Goal: Task Accomplishment & Management: Manage account settings

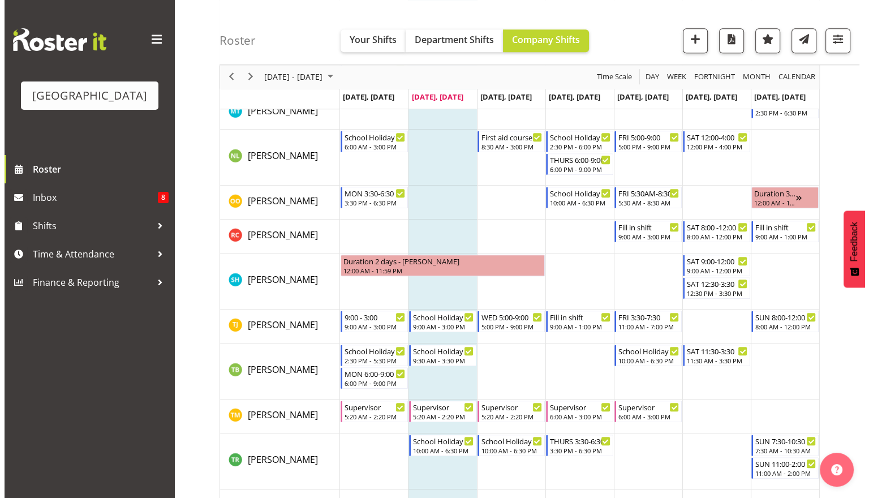
scroll to position [1050, 0]
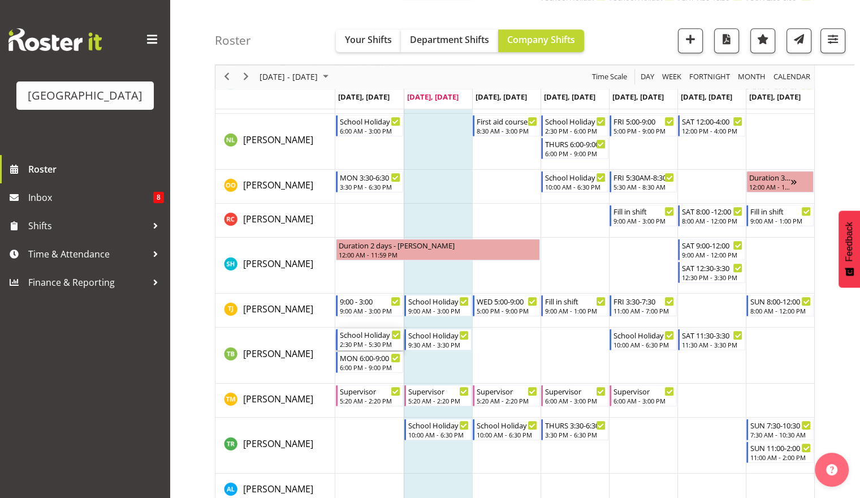
click at [373, 339] on div "School Holiday Shift" at bounding box center [370, 334] width 61 height 11
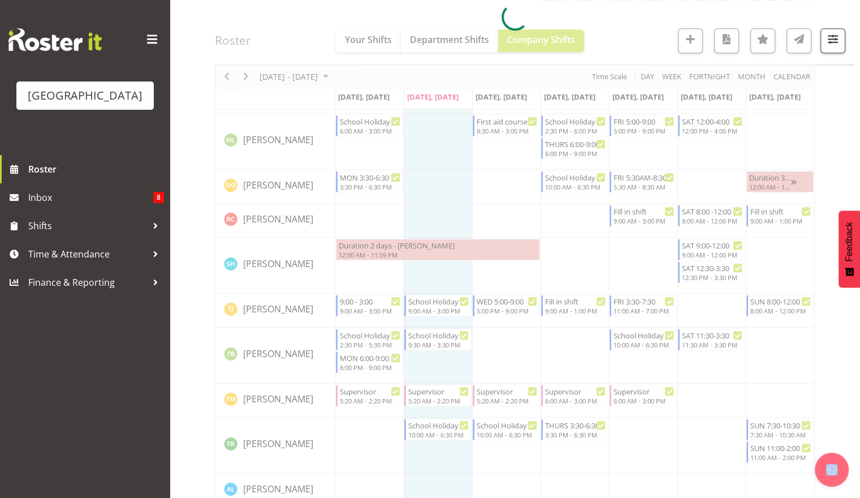
click at [373, 339] on div at bounding box center [515, 17] width 600 height 1908
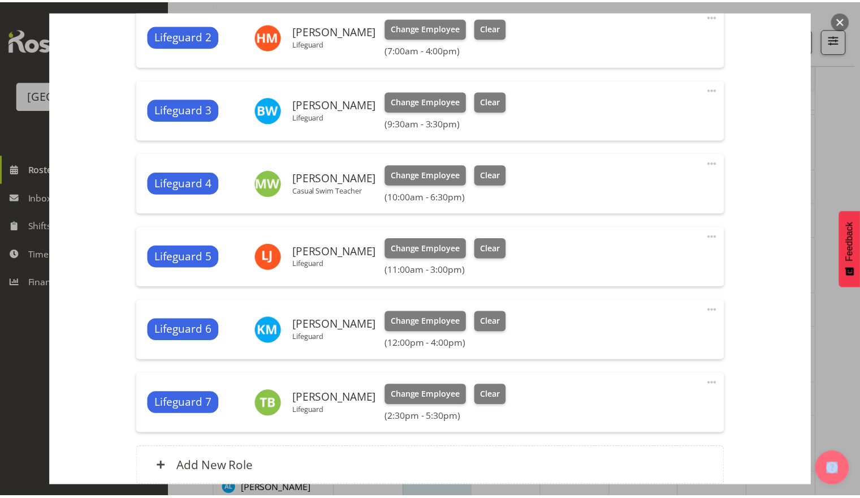
scroll to position [492, 0]
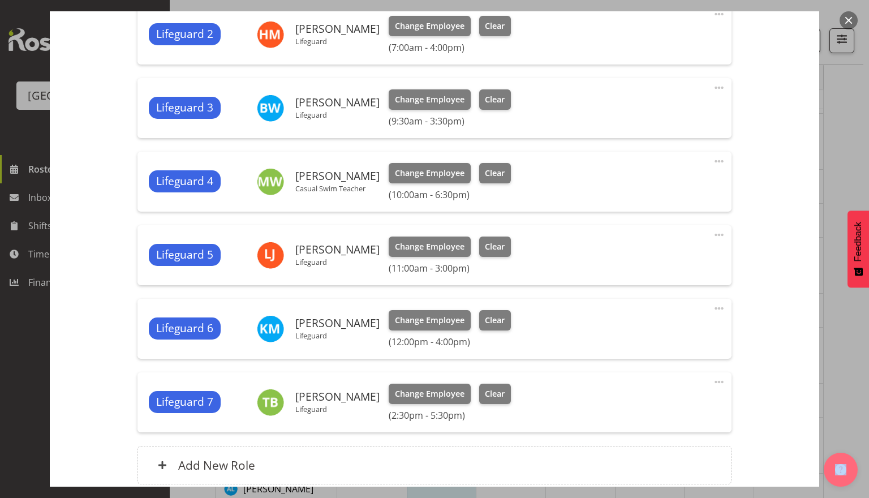
click at [848, 22] on button "button" at bounding box center [848, 20] width 18 height 18
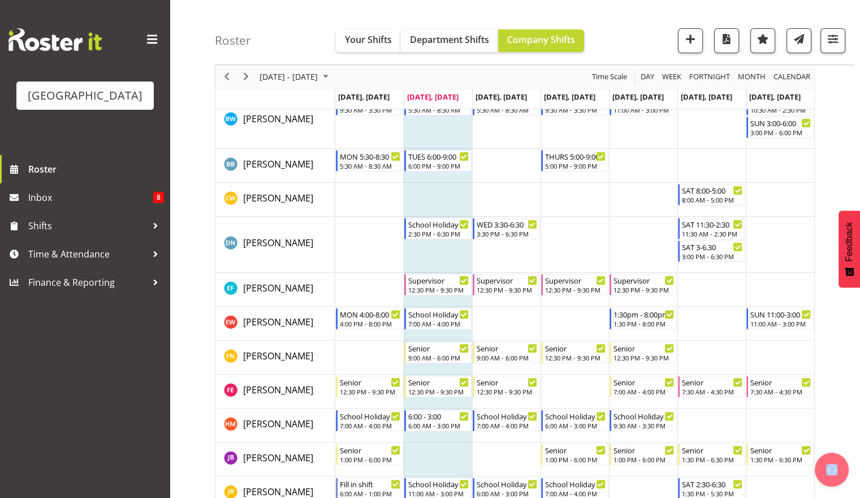
scroll to position [0, 0]
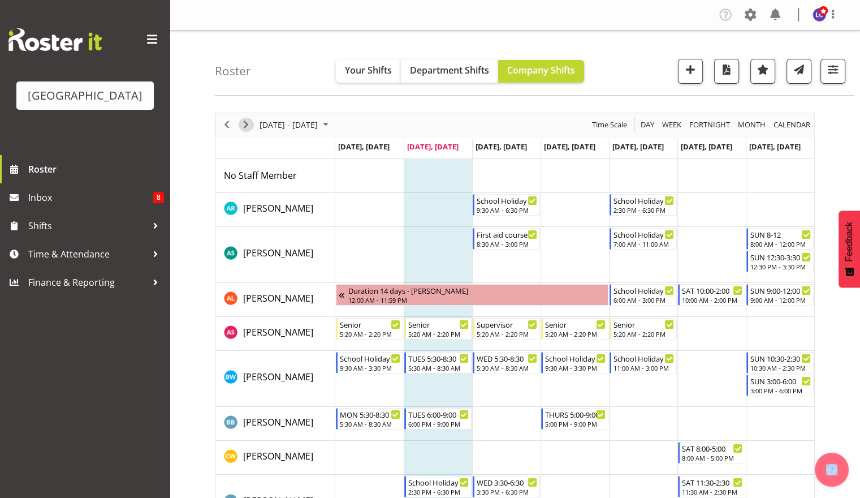
click at [242, 129] on span "Next" at bounding box center [246, 125] width 14 height 14
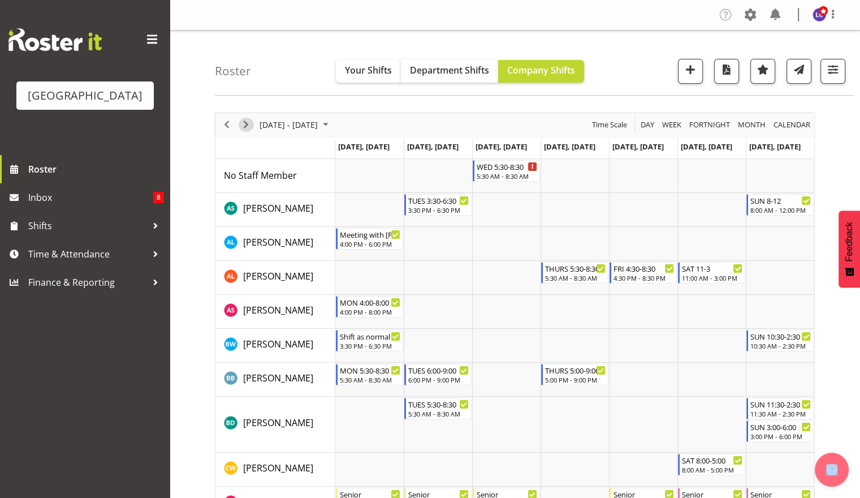
click at [239, 126] on span "Next" at bounding box center [246, 125] width 14 height 14
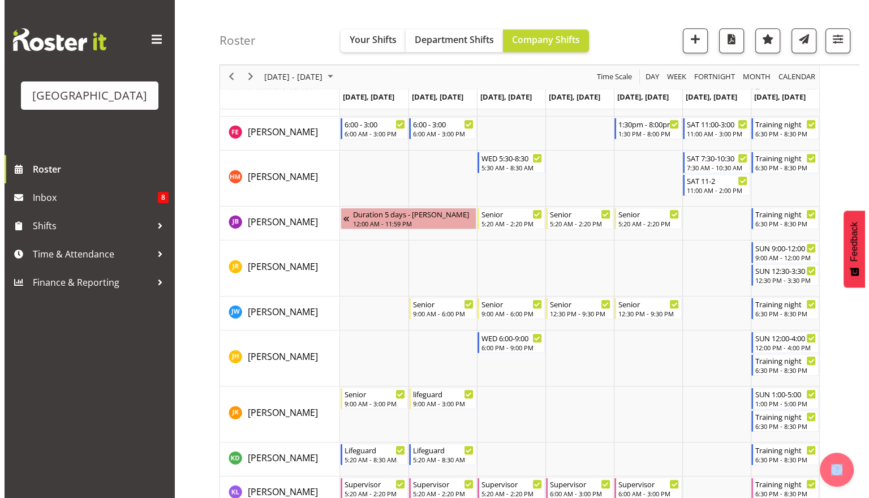
scroll to position [823, 0]
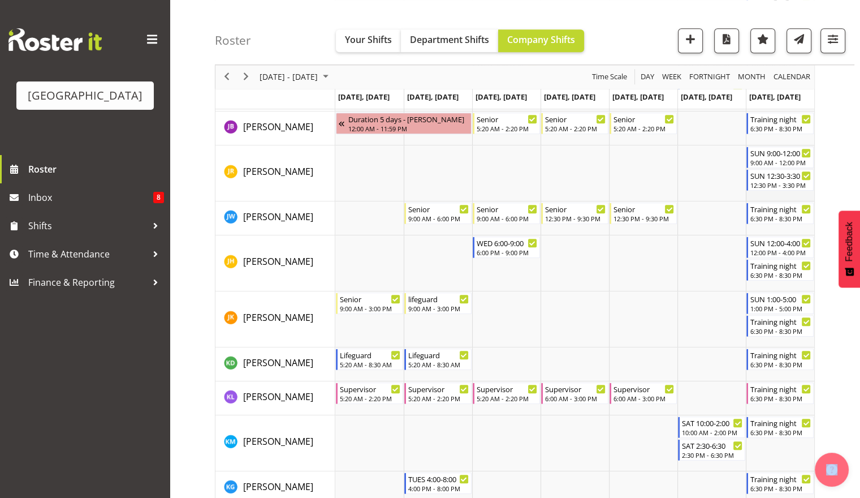
click at [790, 193] on td "Timeline Week of October 14, 2025" at bounding box center [780, 173] width 68 height 56
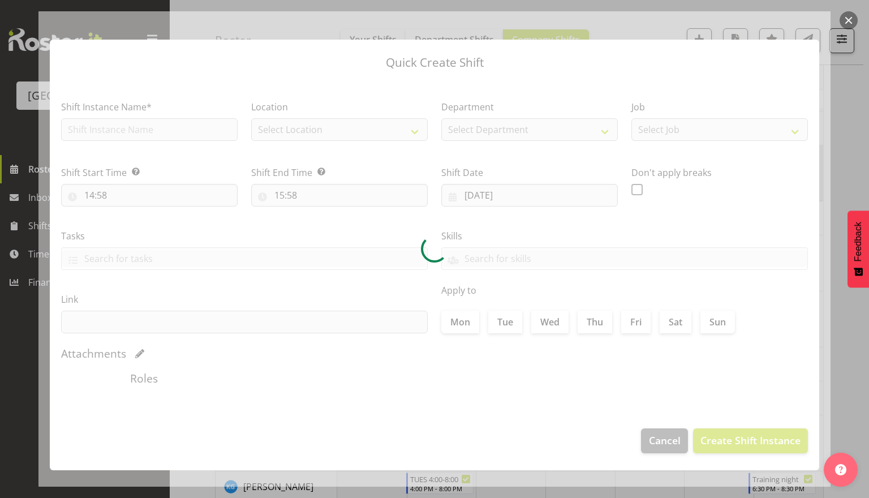
type input "19/10/2025"
checkbox input "true"
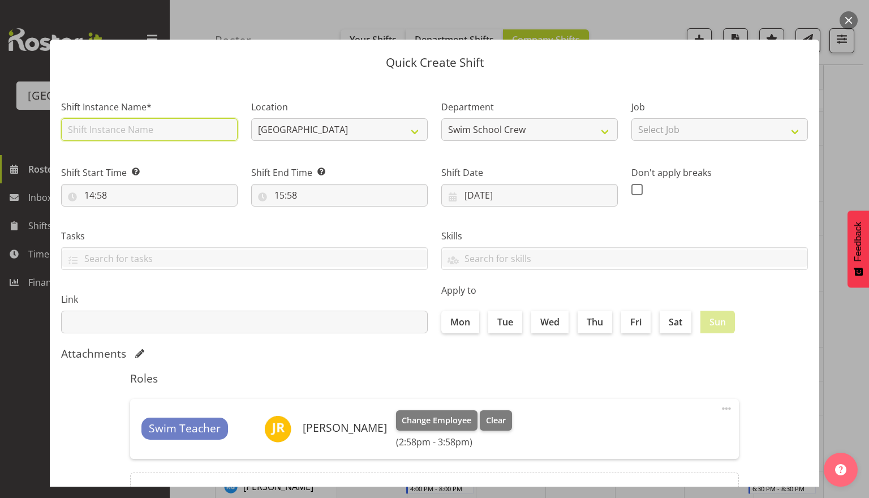
click at [185, 123] on input "text" at bounding box center [149, 129] width 176 height 23
type input "t"
type input "Training night"
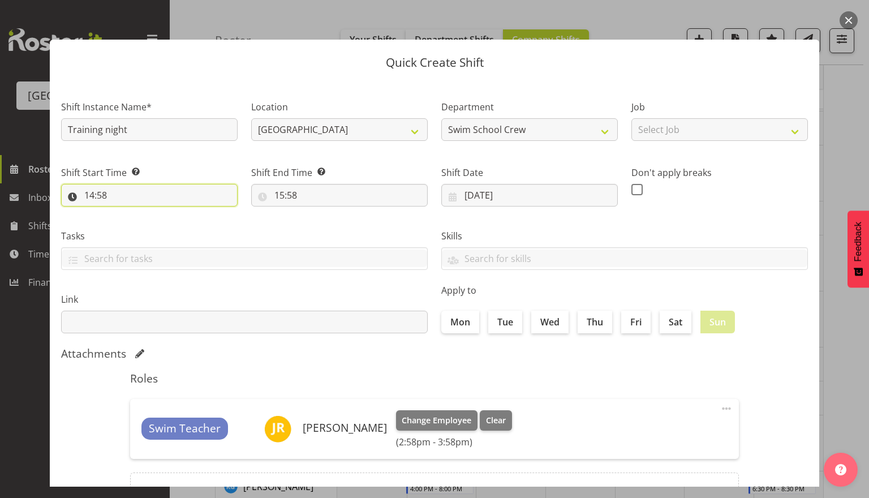
click at [177, 189] on input "14:58" at bounding box center [149, 195] width 176 height 23
click at [140, 225] on select "00 01 02 03 04 05 06 07 08 09 10 11 12 13 14 15 16 17 18 19 20 21 22 23" at bounding box center [138, 224] width 25 height 23
select select "8"
click at [126, 213] on select "00 01 02 03 04 05 06 07 08 09 10 11 12 13 14 15 16 17 18 19 20 21 22 23" at bounding box center [138, 224] width 25 height 23
type input "08:58"
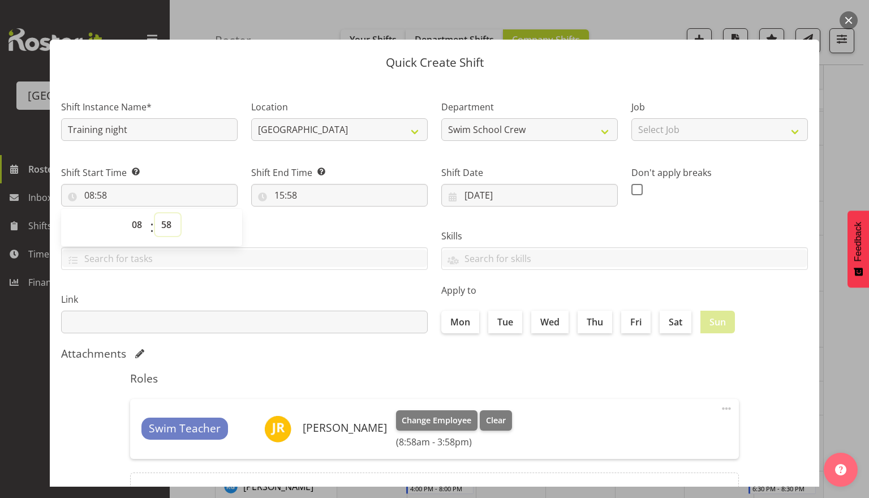
click at [167, 228] on select "00 01 02 03 04 05 06 07 08 09 10 11 12 13 14 15 16 17 18 19 20 21 22 23 24 25 2…" at bounding box center [167, 224] width 25 height 23
select select "30"
click at [155, 213] on select "00 01 02 03 04 05 06 07 08 09 10 11 12 13 14 15 16 17 18 19 20 21 22 23 24 25 2…" at bounding box center [167, 224] width 25 height 23
type input "08:30"
click at [303, 200] on input "15:58" at bounding box center [339, 195] width 176 height 23
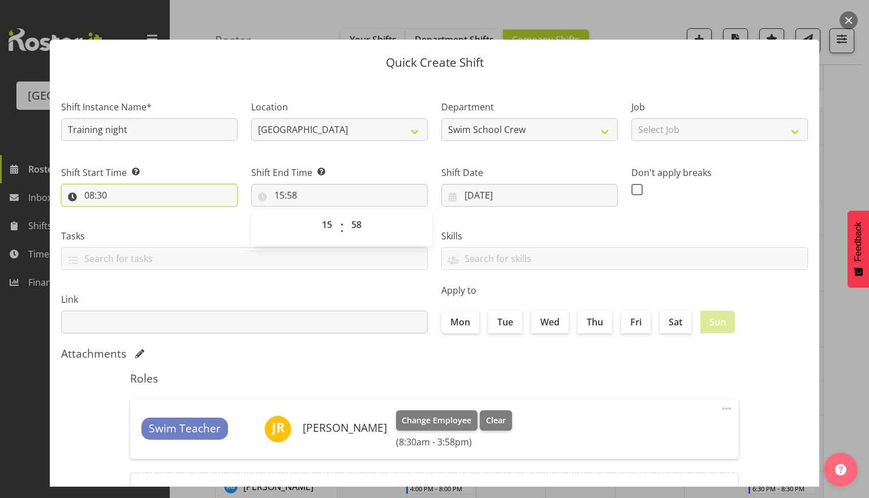
click at [152, 192] on input "08:30" at bounding box center [149, 195] width 176 height 23
click at [134, 218] on select "00 01 02 03 04 05 06 07 08 09 10 11 12 13 14 15 16 17 18 19 20 21 22 23" at bounding box center [138, 224] width 25 height 23
select select "18"
click at [126, 213] on select "00 01 02 03 04 05 06 07 08 09 10 11 12 13 14 15 16 17 18 19 20 21 22 23" at bounding box center [138, 224] width 25 height 23
type input "18:30"
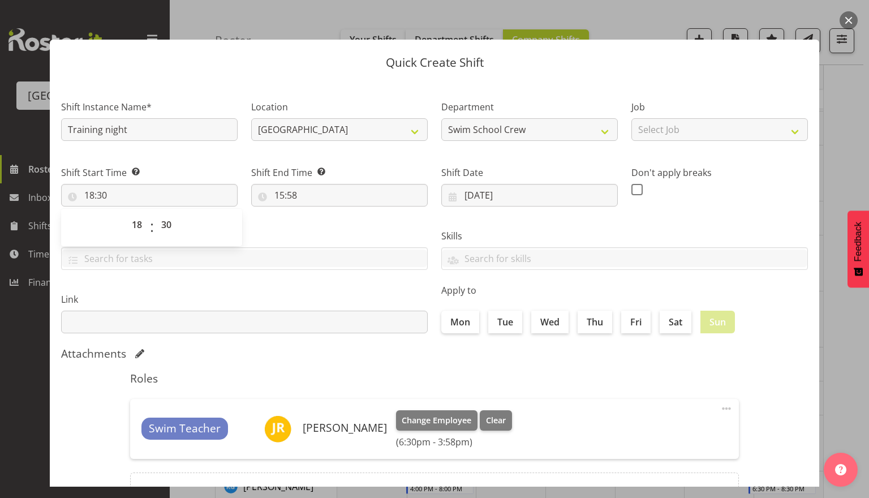
click at [278, 224] on div "Tasks TEST123" at bounding box center [244, 244] width 380 height 63
click at [301, 195] on input "15:58" at bounding box center [339, 195] width 176 height 23
click at [320, 228] on select "00 01 02 03 04 05 06 07 08 09 10 11 12 13 14 15 16 17 18 19 20 21 22 23" at bounding box center [328, 224] width 25 height 23
select select "20"
click at [316, 213] on select "00 01 02 03 04 05 06 07 08 09 10 11 12 13 14 15 16 17 18 19 20 21 22 23" at bounding box center [328, 224] width 25 height 23
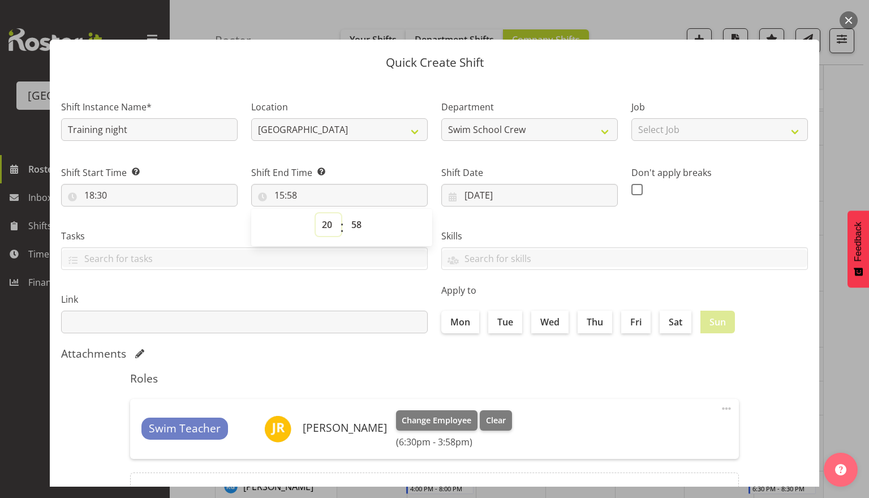
type input "20:58"
click at [356, 219] on select "00 01 02 03 04 05 06 07 08 09 10 11 12 13 14 15 16 17 18 19 20 21 22 23 24 25 2…" at bounding box center [357, 224] width 25 height 23
select select "30"
click at [345, 213] on select "00 01 02 03 04 05 06 07 08 09 10 11 12 13 14 15 16 17 18 19 20 21 22 23 24 25 2…" at bounding box center [357, 224] width 25 height 23
type input "20:30"
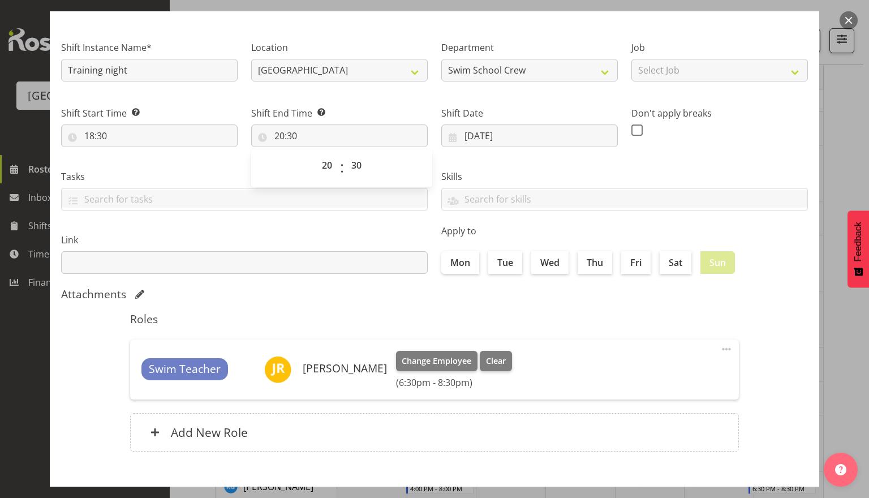
scroll to position [102, 0]
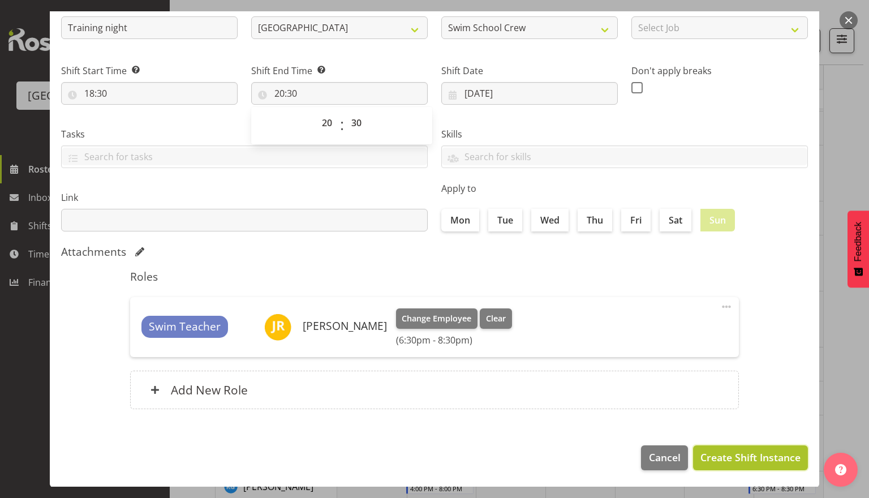
click at [737, 463] on span "Create Shift Instance" at bounding box center [750, 457] width 100 height 15
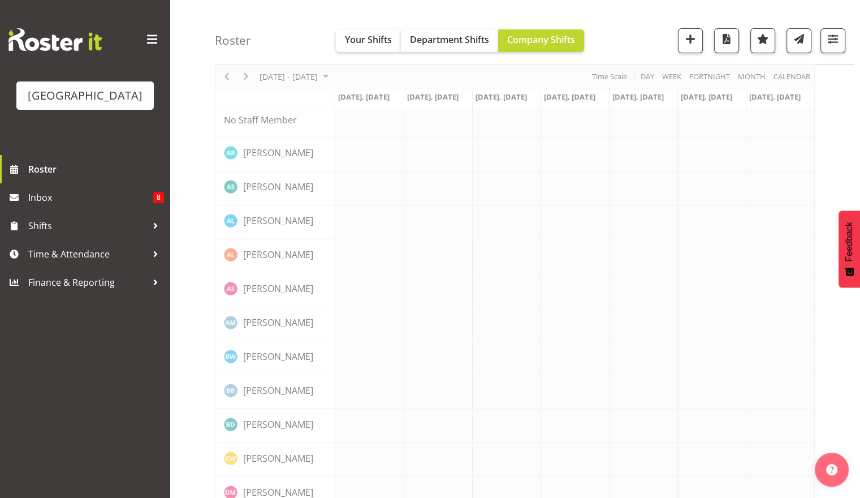
scroll to position [3, 0]
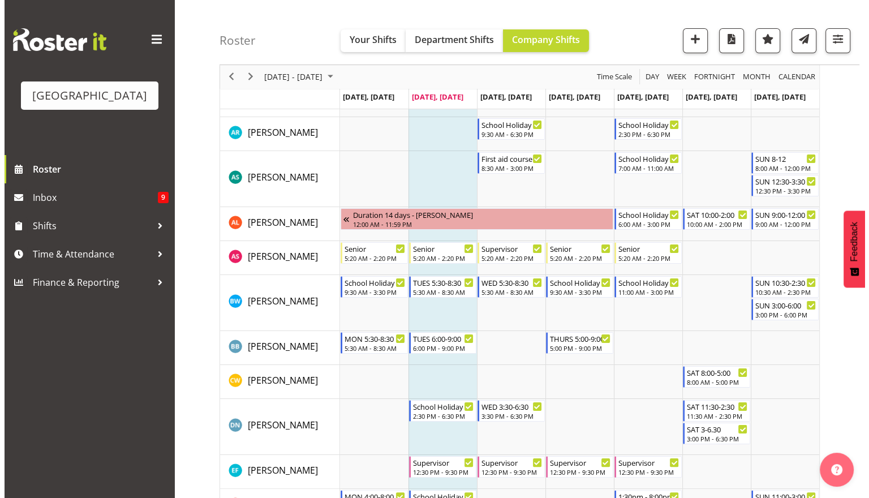
scroll to position [74, 0]
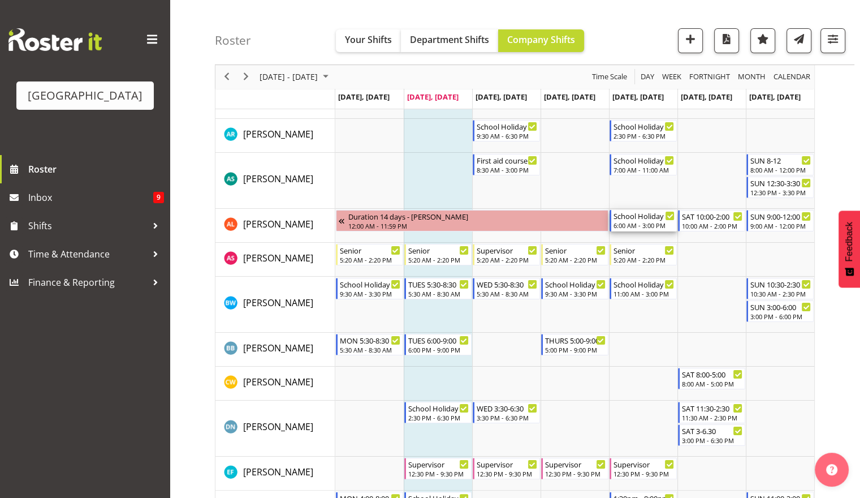
click at [621, 228] on div "6:00 AM - 3:00 PM" at bounding box center [644, 225] width 61 height 9
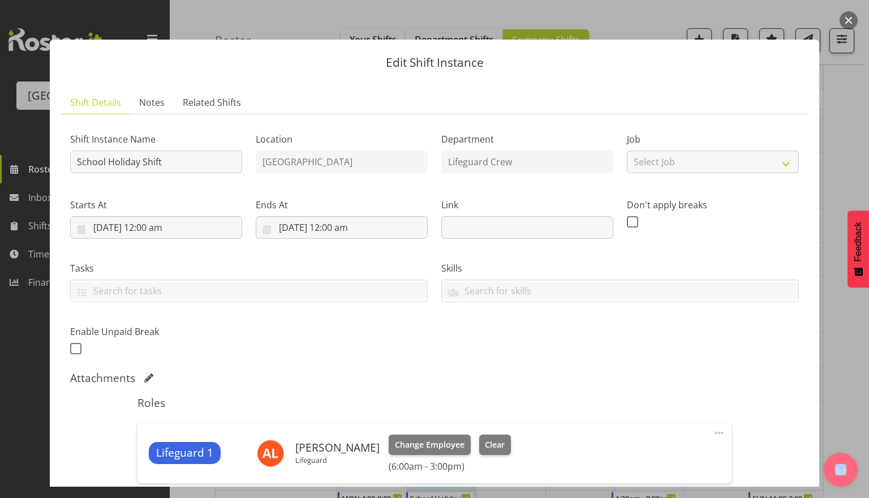
scroll to position [245, 0]
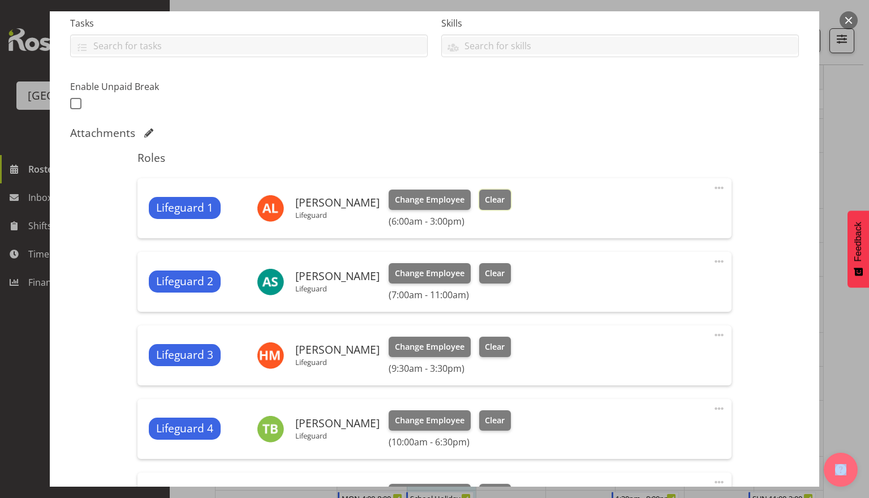
click at [487, 204] on span "Clear" at bounding box center [495, 199] width 20 height 12
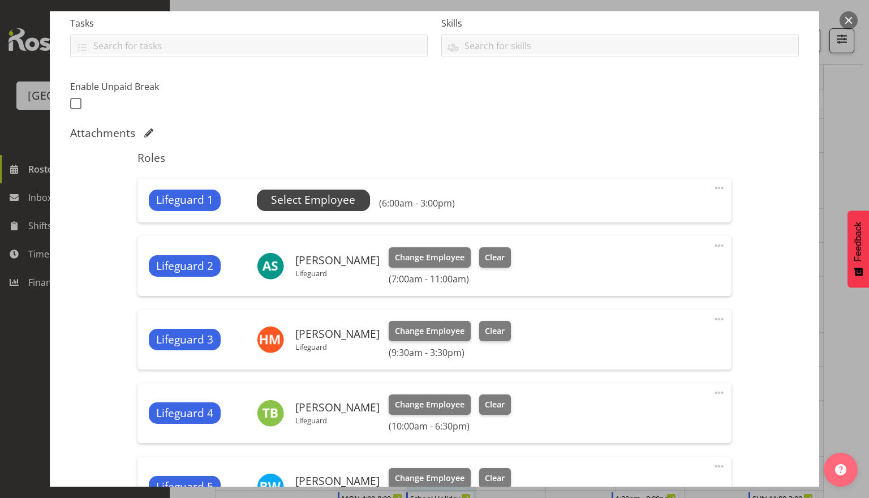
click at [316, 200] on span "Select Employee" at bounding box center [313, 200] width 84 height 16
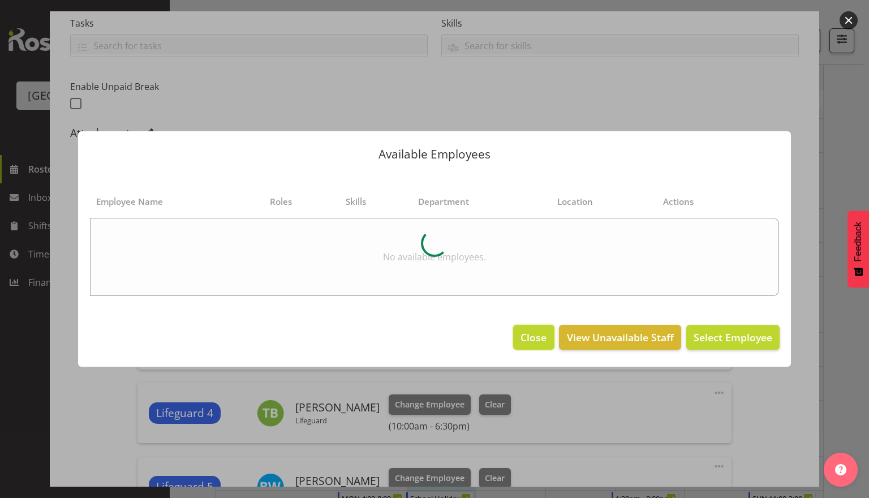
click at [522, 336] on span "Close" at bounding box center [533, 337] width 26 height 15
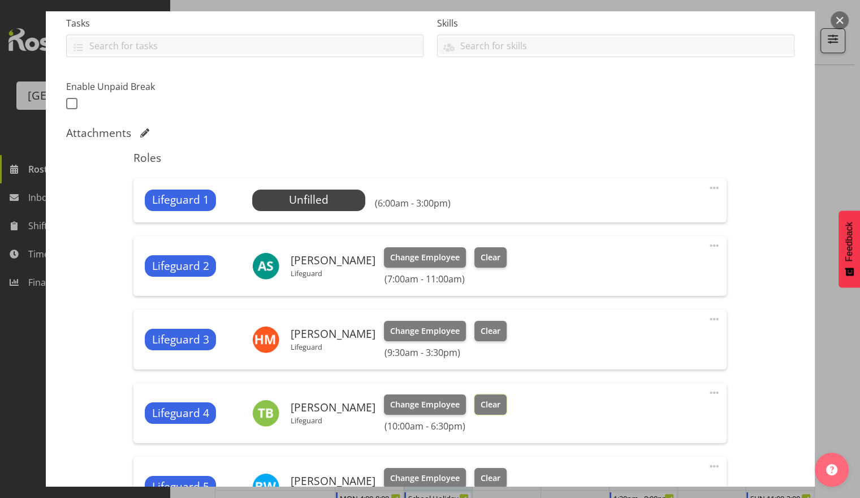
click at [487, 399] on span "Clear" at bounding box center [491, 404] width 20 height 12
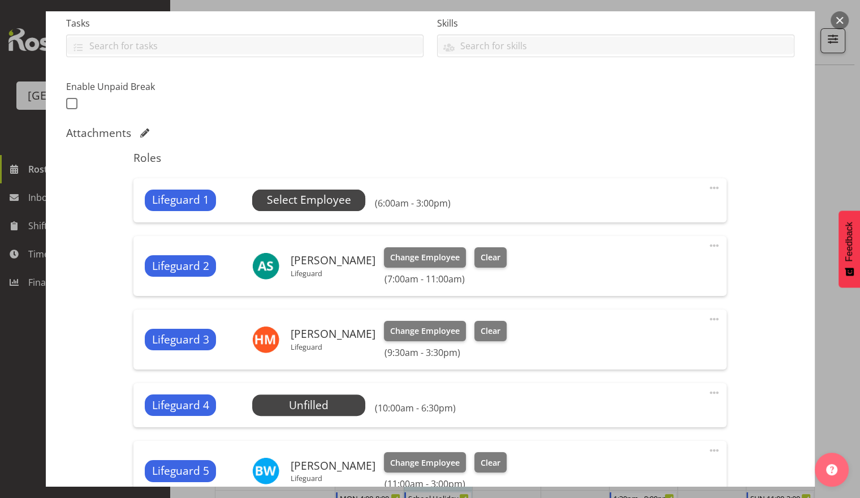
click at [317, 198] on span "Select Employee" at bounding box center [309, 200] width 84 height 16
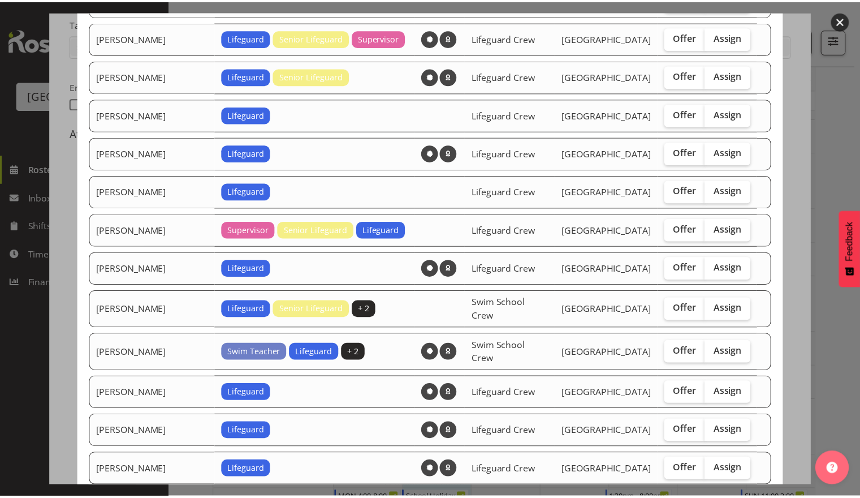
scroll to position [731, 0]
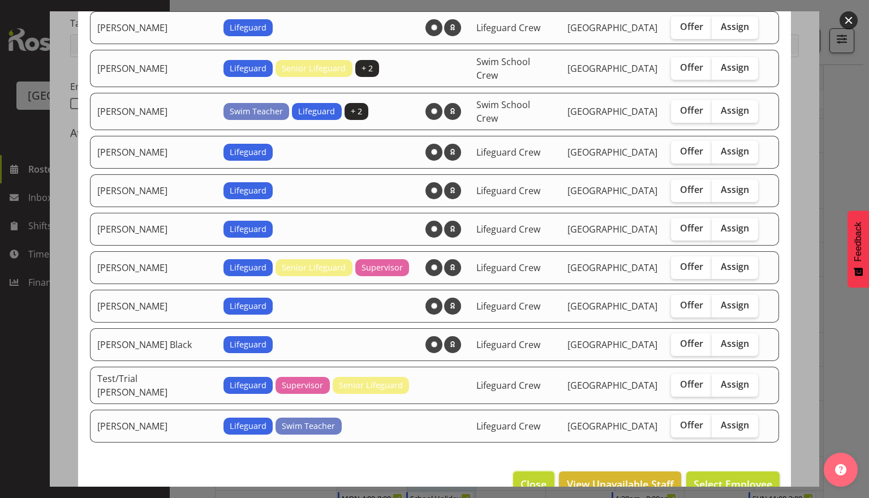
click at [516, 471] on button "Close" at bounding box center [533, 483] width 41 height 25
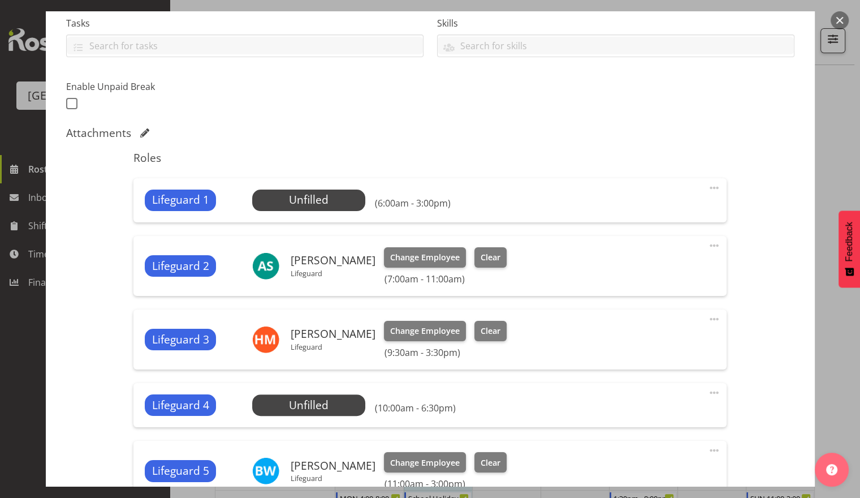
scroll to position [559, 0]
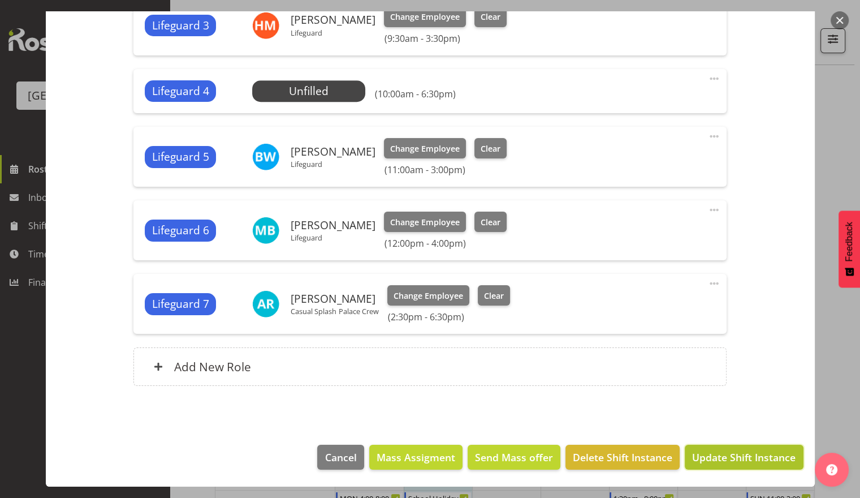
click at [719, 456] on span "Update Shift Instance" at bounding box center [743, 457] width 103 height 15
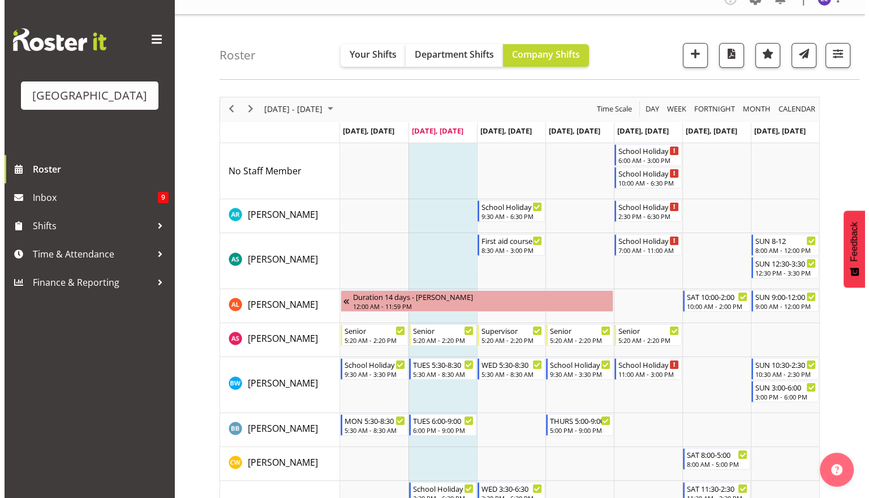
scroll to position [0, 0]
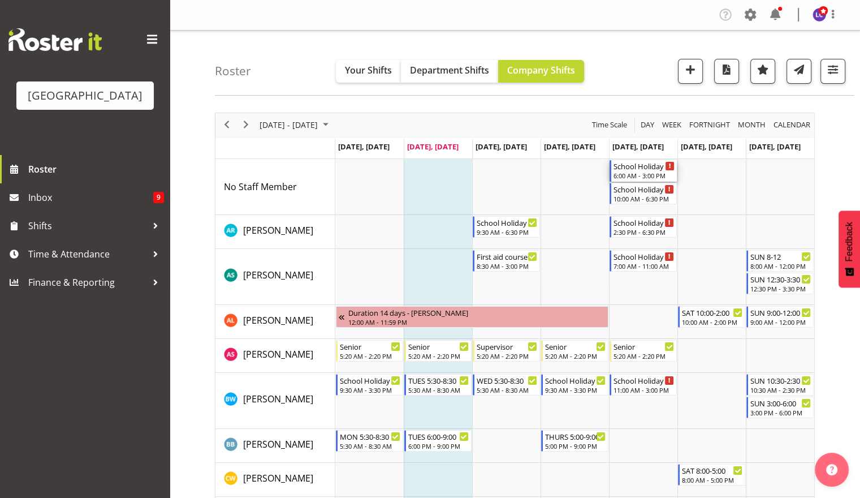
click at [645, 174] on div "6:00 AM - 3:00 PM" at bounding box center [644, 175] width 61 height 9
click at [0, 0] on div at bounding box center [0, 0] width 0 height 0
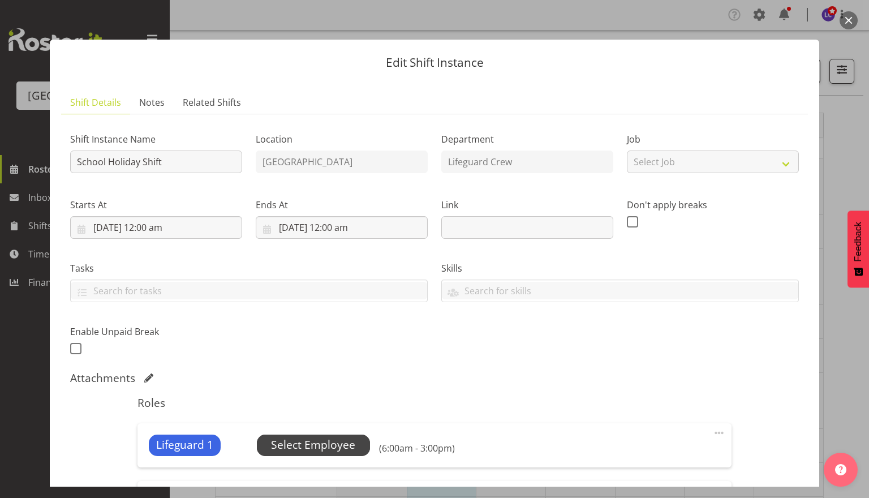
click at [308, 443] on span "Select Employee" at bounding box center [313, 445] width 84 height 16
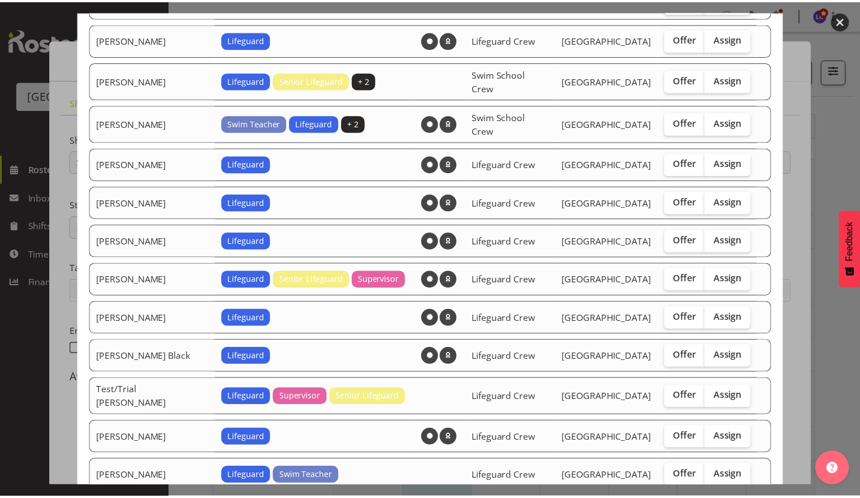
scroll to position [806, 0]
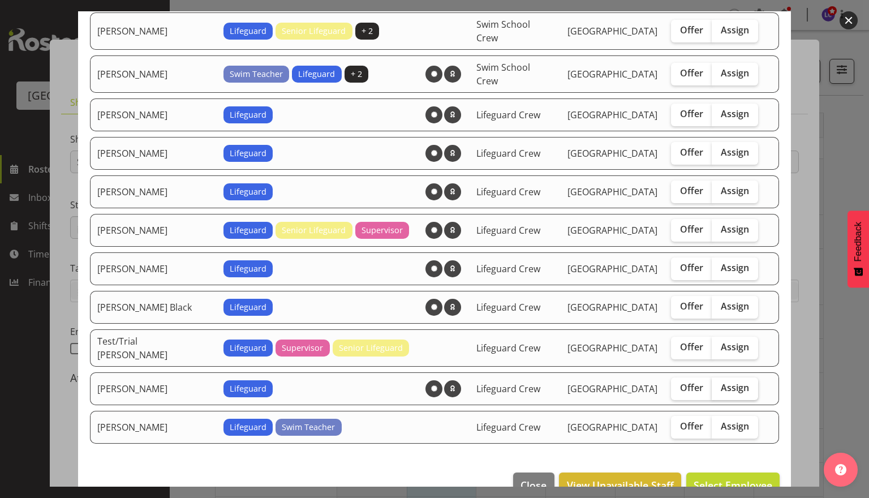
click at [724, 382] on span "Assign" at bounding box center [734, 387] width 28 height 11
click at [719, 384] on input "Assign" at bounding box center [714, 387] width 7 height 7
checkbox input "true"
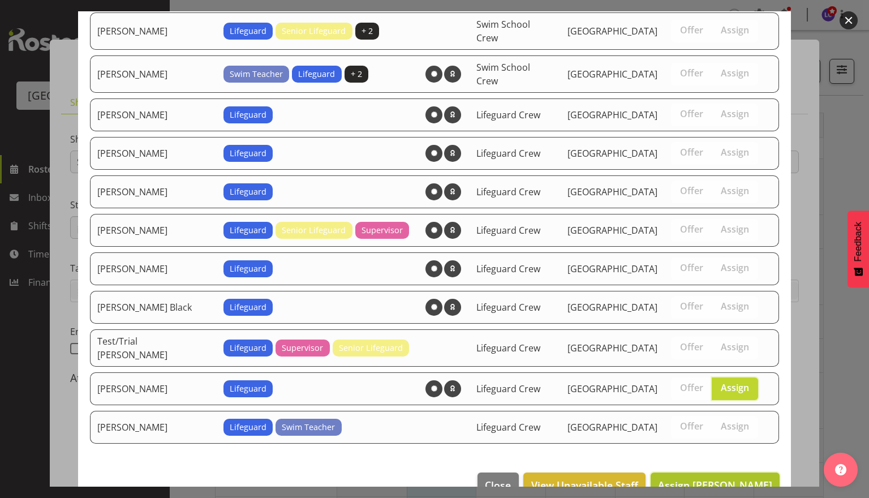
click at [729, 478] on span "Assign Thomas Butson" at bounding box center [715, 485] width 114 height 14
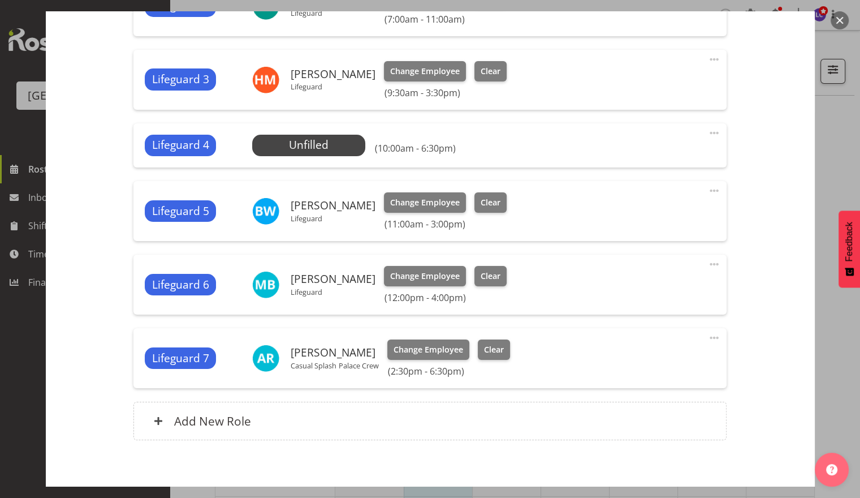
scroll to position [574, 0]
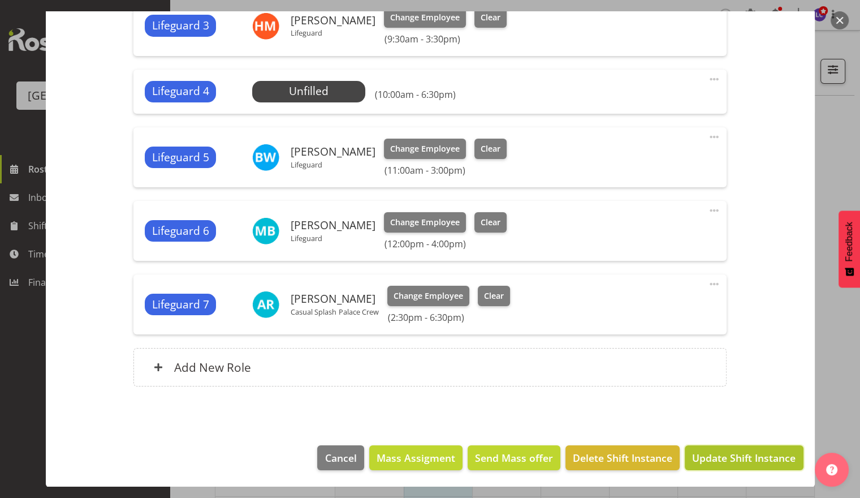
click at [738, 458] on span "Update Shift Instance" at bounding box center [743, 457] width 103 height 15
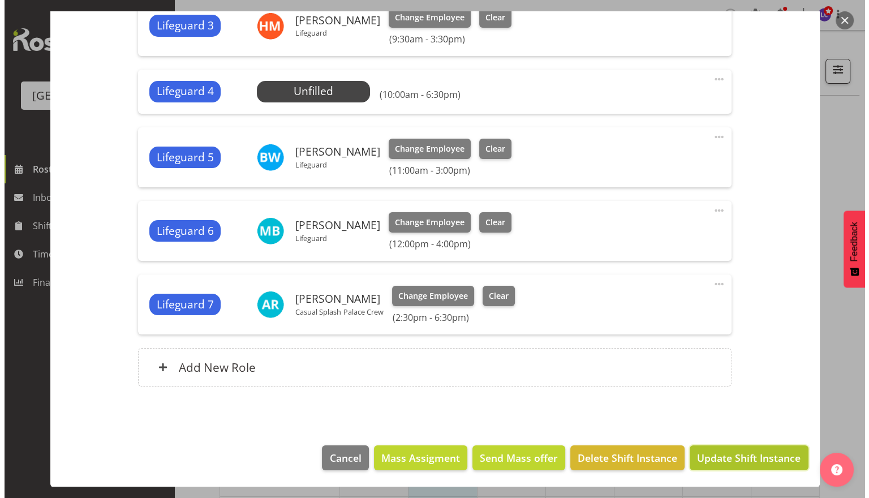
scroll to position [529, 0]
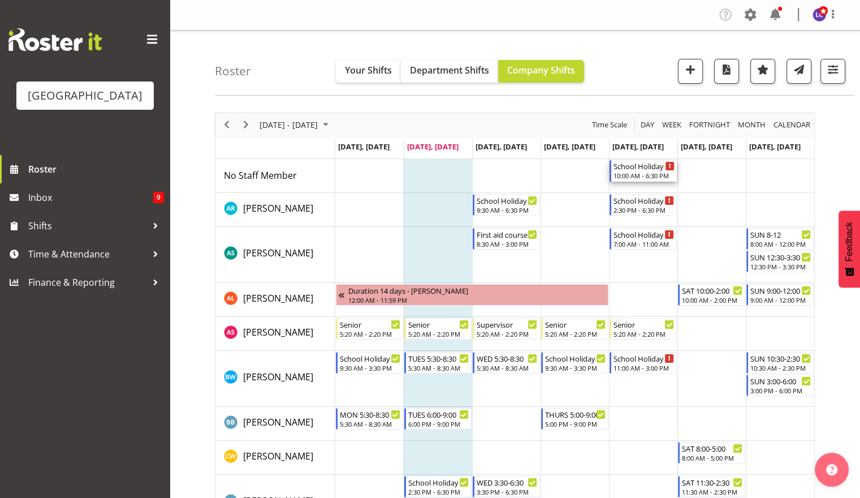
click at [659, 172] on div "10:00 AM - 6:30 PM" at bounding box center [644, 175] width 61 height 9
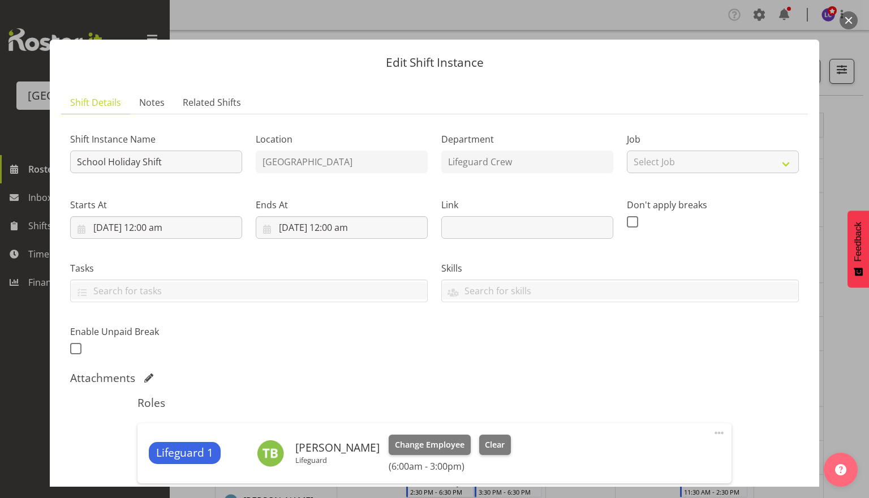
select select "9"
select select "2025"
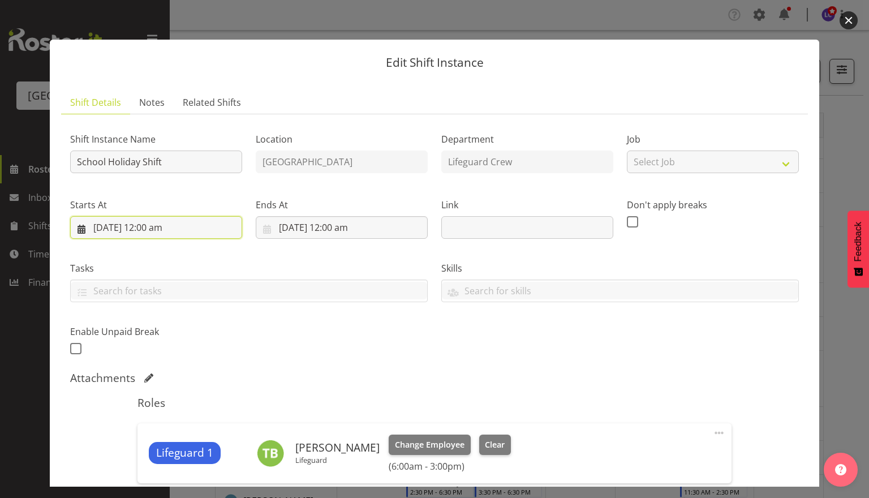
click at [203, 233] on input "3/10/2025, 12:00 am" at bounding box center [156, 227] width 172 height 23
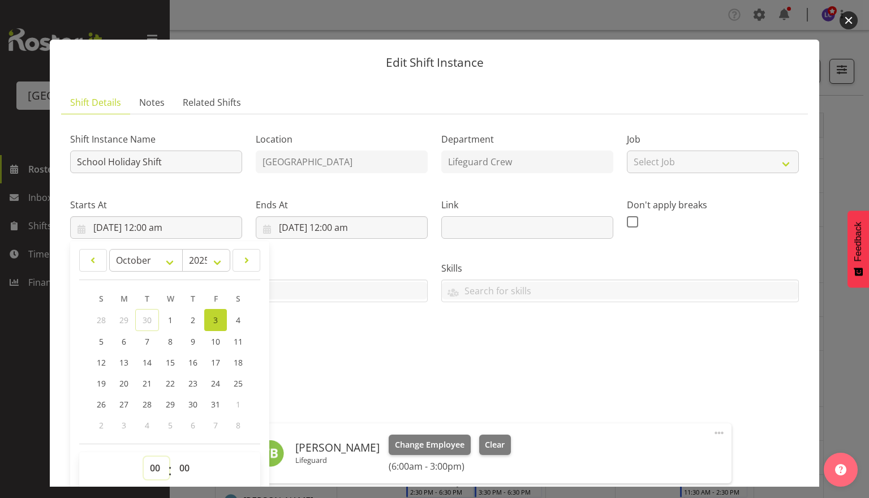
click at [158, 460] on select "00 01 02 03 04 05 06 07 08 09 10 11 12 13 14 15 16 17 18 19 20 21 22 23" at bounding box center [156, 467] width 25 height 23
select select "14"
click at [144, 456] on select "00 01 02 03 04 05 06 07 08 09 10 11 12 13 14 15 16 17 18 19 20 21 22 23" at bounding box center [156, 467] width 25 height 23
type input "3/10/2025, 2:00 pm"
click at [182, 470] on select "00 01 02 03 04 05 06 07 08 09 10 11 12 13 14 15 16 17 18 19 20 21 22 23 24 25 2…" at bounding box center [185, 467] width 25 height 23
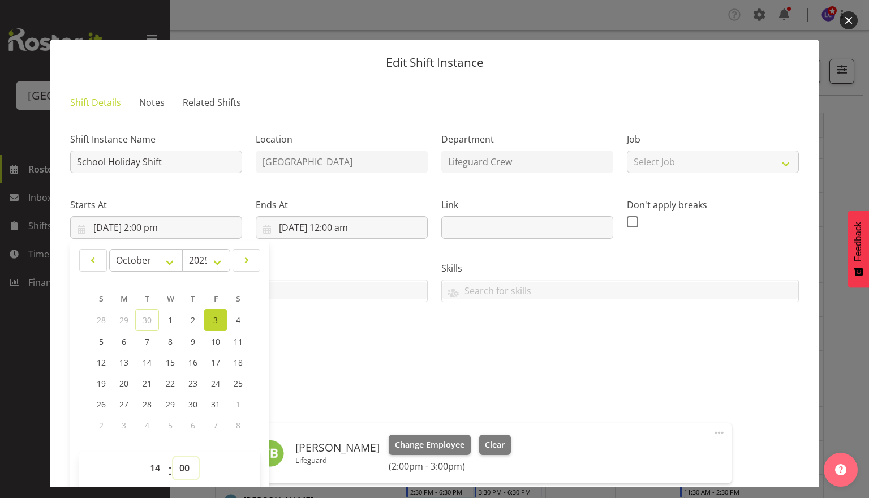
select select "30"
click at [173, 456] on select "00 01 02 03 04 05 06 07 08 09 10 11 12 13 14 15 16 17 18 19 20 21 22 23 24 25 2…" at bounding box center [185, 467] width 25 height 23
type input "3/10/2025, 2:30 pm"
click at [380, 383] on div "Attachments" at bounding box center [434, 378] width 728 height 14
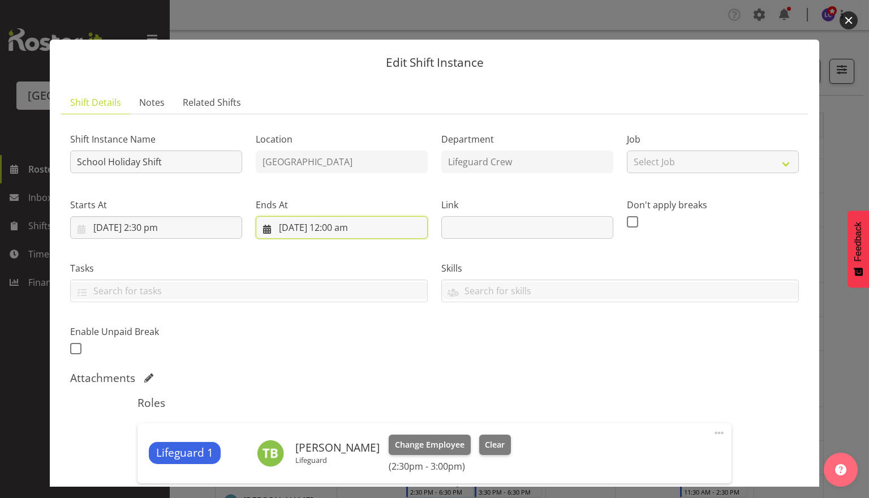
click at [336, 231] on input "4/10/2025, 12:00 am" at bounding box center [342, 227] width 172 height 23
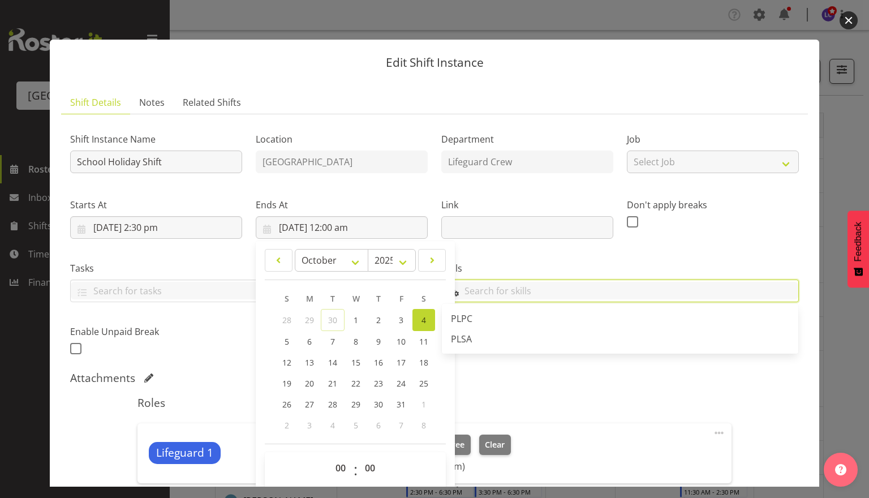
click at [543, 296] on input "text" at bounding box center [620, 291] width 356 height 18
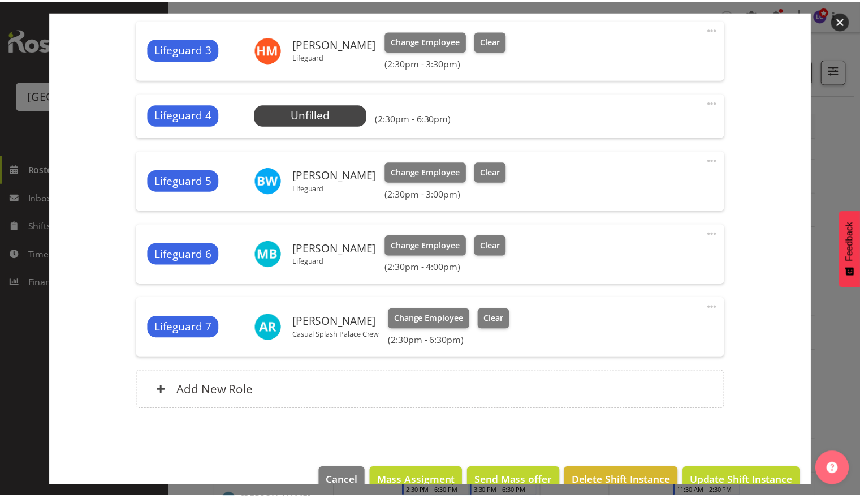
scroll to position [574, 0]
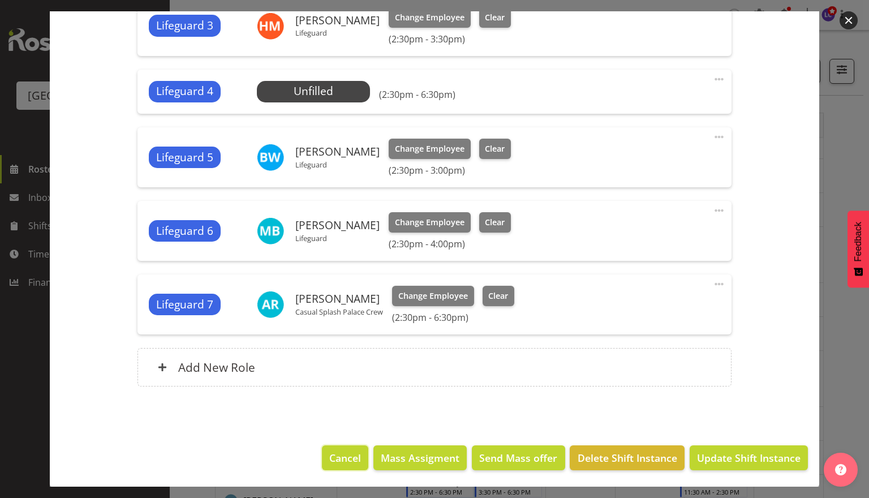
click at [335, 453] on span "Cancel" at bounding box center [345, 457] width 32 height 15
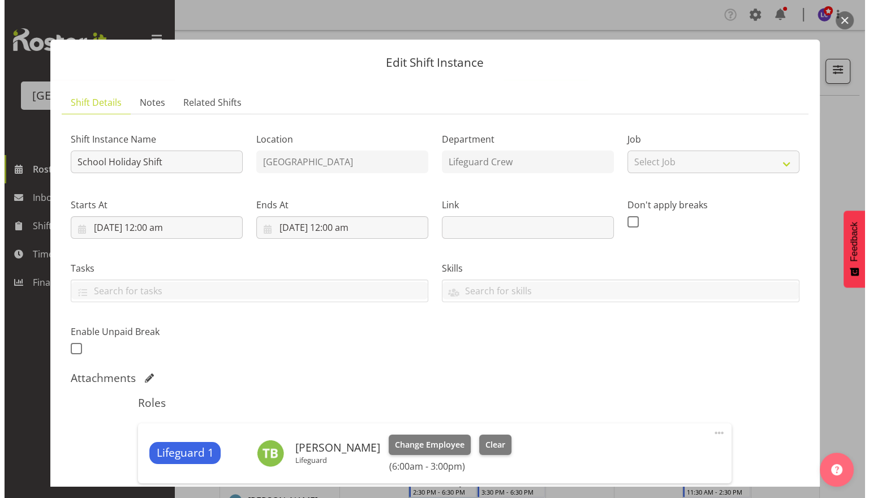
scroll to position [245, 0]
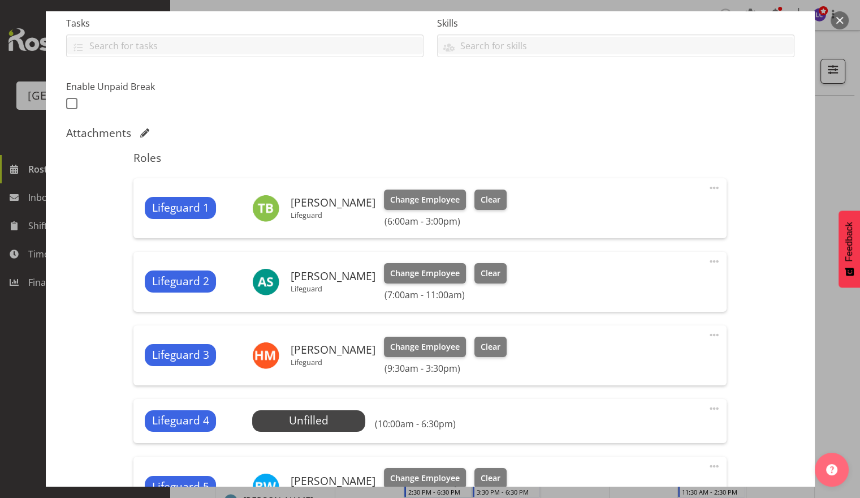
click at [707, 409] on span at bounding box center [714, 408] width 14 height 14
click at [658, 431] on link "Edit" at bounding box center [666, 433] width 109 height 20
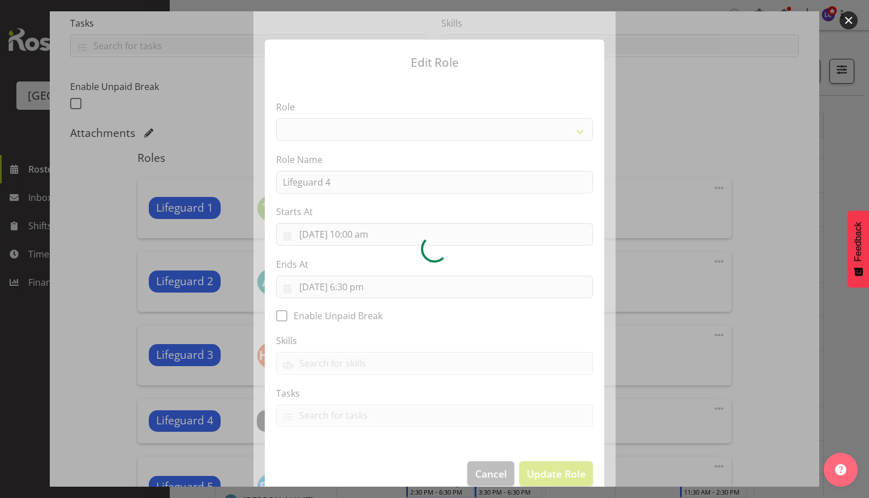
select select "96"
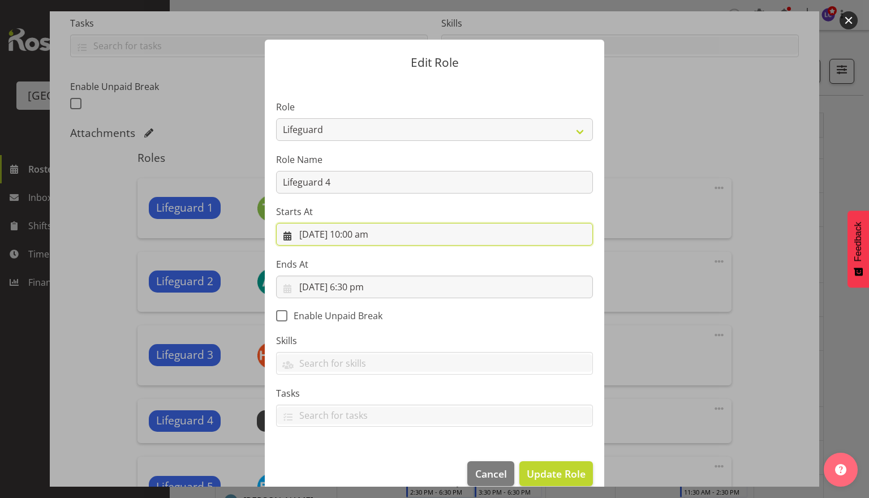
click at [386, 240] on input "3/10/2025, 10:00 am" at bounding box center [434, 234] width 317 height 23
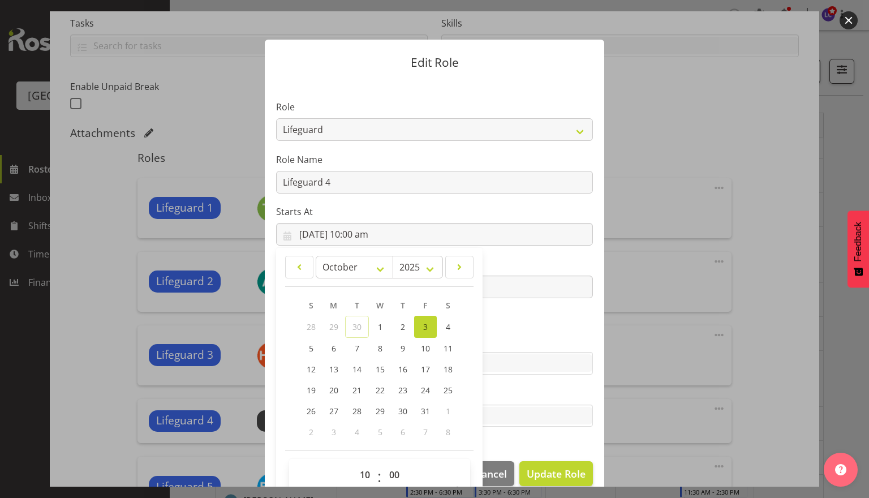
click at [507, 259] on label "Ends At" at bounding box center [434, 264] width 317 height 14
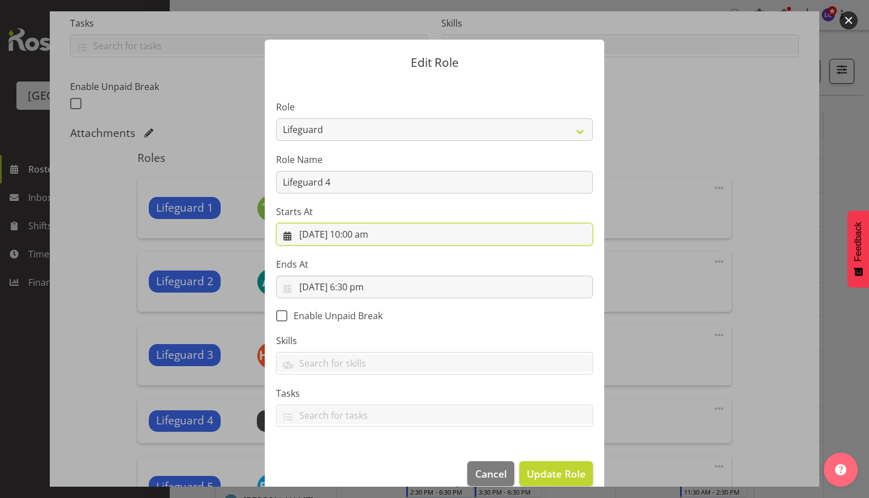
click at [435, 235] on input "3/10/2025, 10:00 am" at bounding box center [434, 234] width 317 height 23
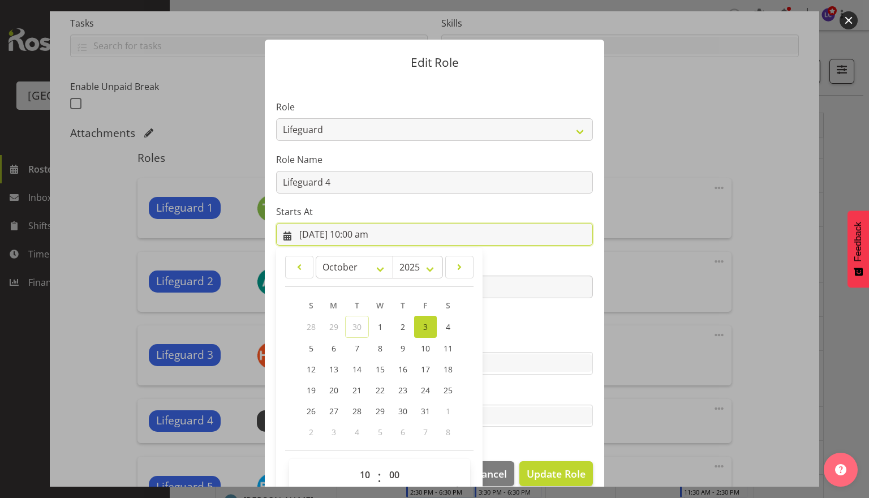
scroll to position [17, 0]
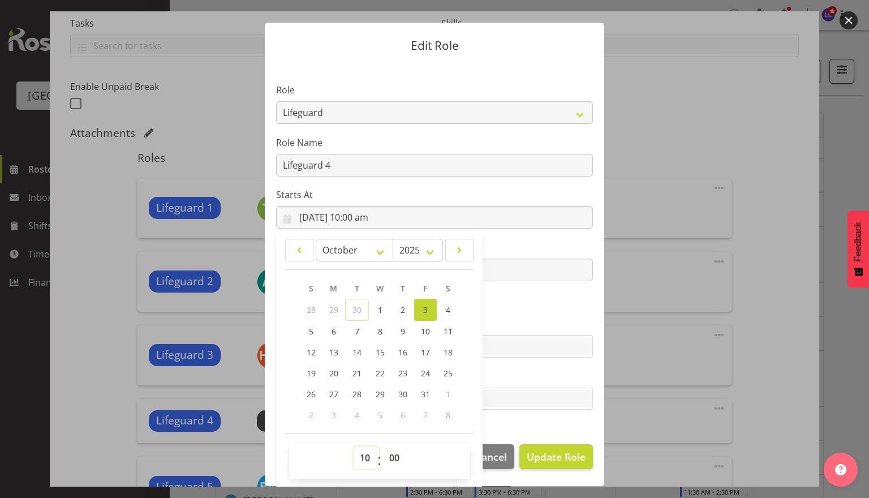
click at [364, 453] on select "00 01 02 03 04 05 06 07 08 09 10 11 12 13 14 15 16 17 18 19 20 21 22 23" at bounding box center [365, 457] width 25 height 23
select select "14"
click at [353, 446] on select "00 01 02 03 04 05 06 07 08 09 10 11 12 13 14 15 16 17 18 19 20 21 22 23" at bounding box center [365, 457] width 25 height 23
type input "3/10/2025, 2:00 pm"
click at [393, 463] on select "00 01 02 03 04 05 06 07 08 09 10 11 12 13 14 15 16 17 18 19 20 21 22 23 24 25 2…" at bounding box center [395, 457] width 25 height 23
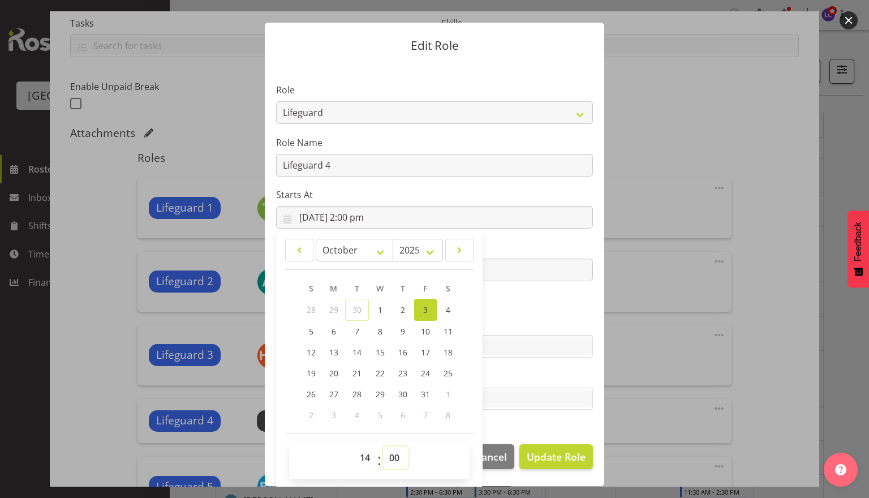
select select "30"
click at [383, 446] on select "00 01 02 03 04 05 06 07 08 09 10 11 12 13 14 15 16 17 18 19 20 21 22 23 24 25 2…" at bounding box center [395, 457] width 25 height 23
type input "3/10/2025, 2:30 pm"
click at [551, 355] on div at bounding box center [435, 346] width 316 height 19
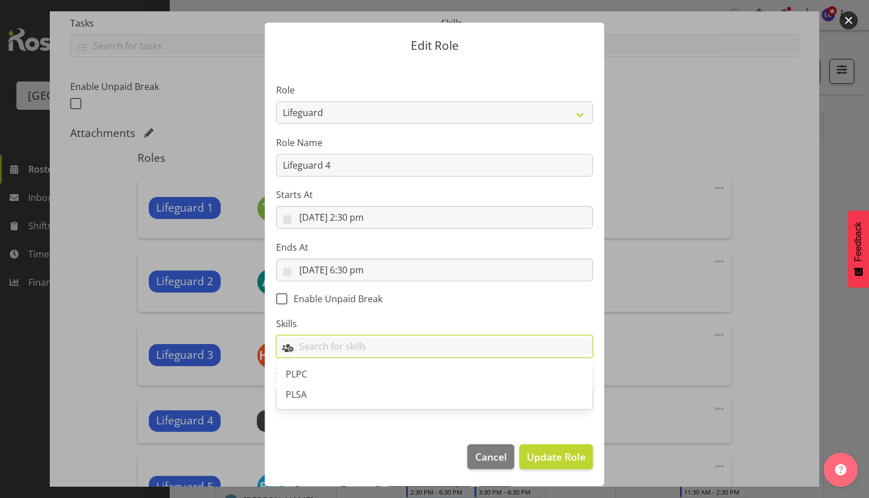
scroll to position [16, 0]
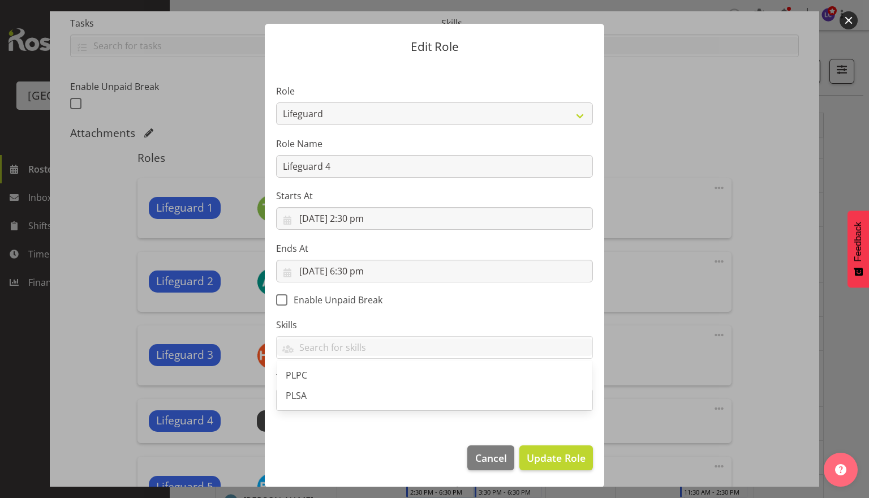
click at [528, 296] on section "Role Aquatic Customer Services Officer Cleaner - Splash Palace Facilties Mainte…" at bounding box center [434, 249] width 339 height 370
click at [546, 459] on span "Update Role" at bounding box center [555, 457] width 59 height 15
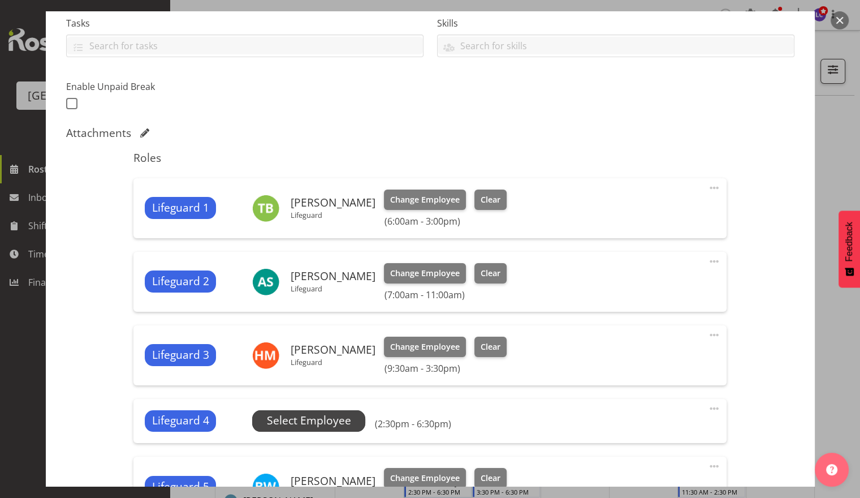
click at [302, 423] on span "Select Employee" at bounding box center [309, 420] width 84 height 16
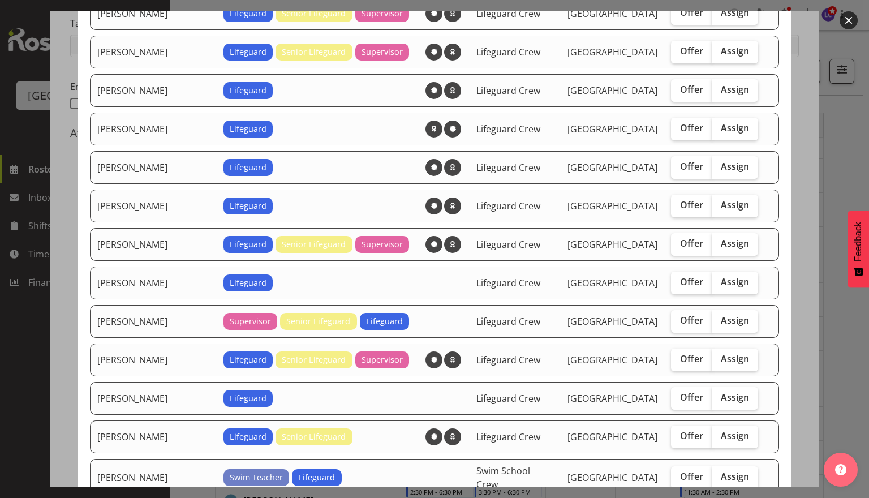
scroll to position [0, 0]
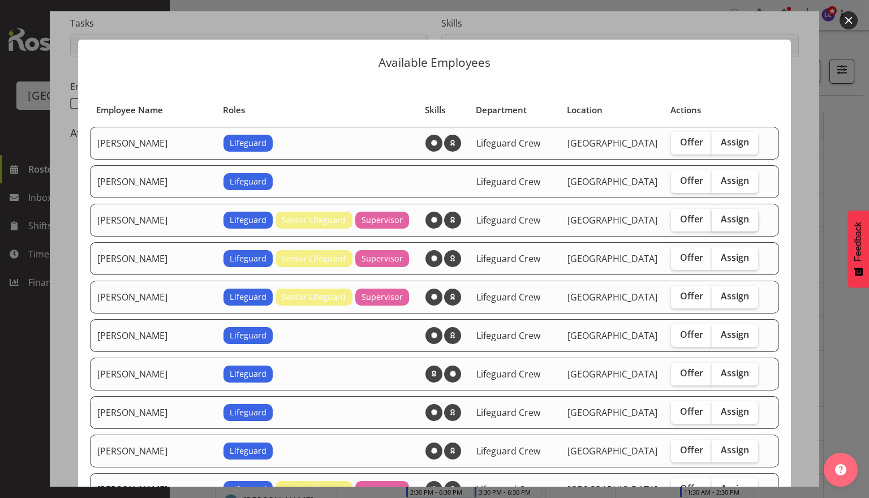
click at [733, 219] on span "Assign" at bounding box center [734, 218] width 28 height 11
click at [719, 219] on input "Assign" at bounding box center [714, 218] width 7 height 7
checkbox input "true"
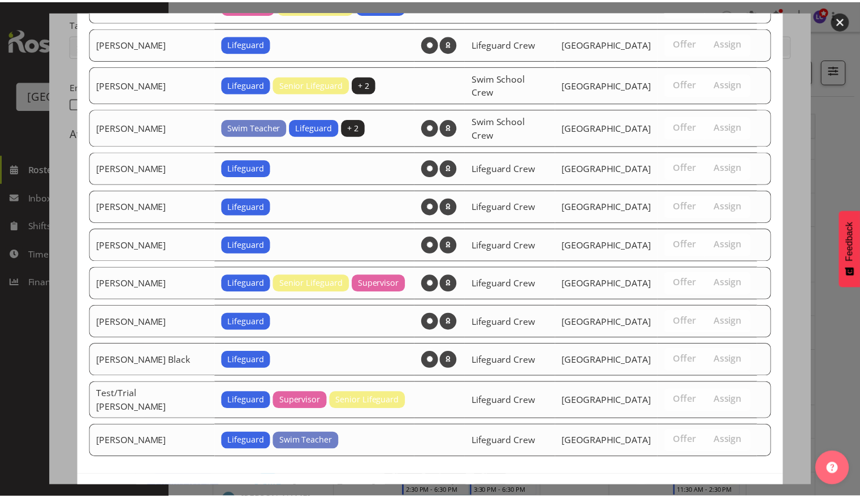
scroll to position [882, 0]
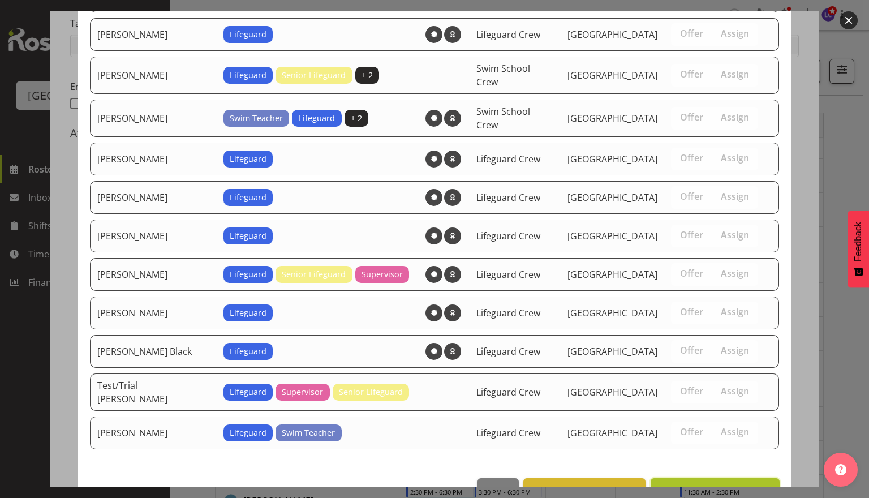
click at [720, 483] on span "Assign Alex Laverty" at bounding box center [715, 490] width 114 height 14
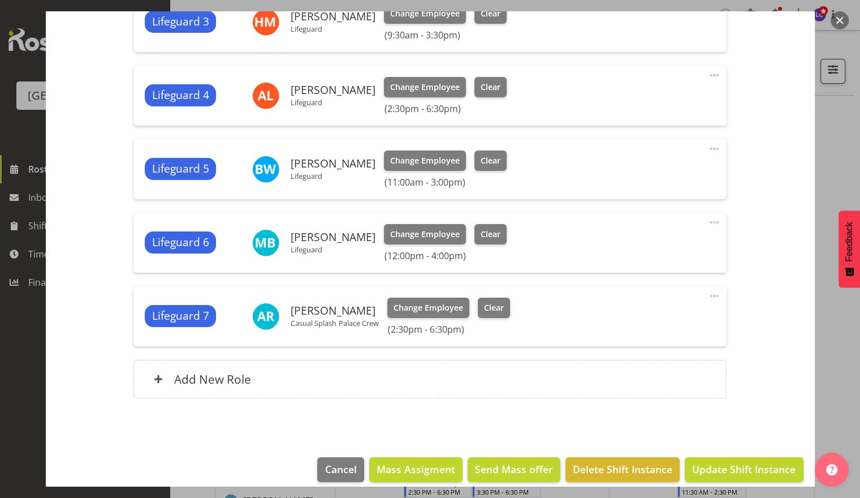
scroll to position [590, 0]
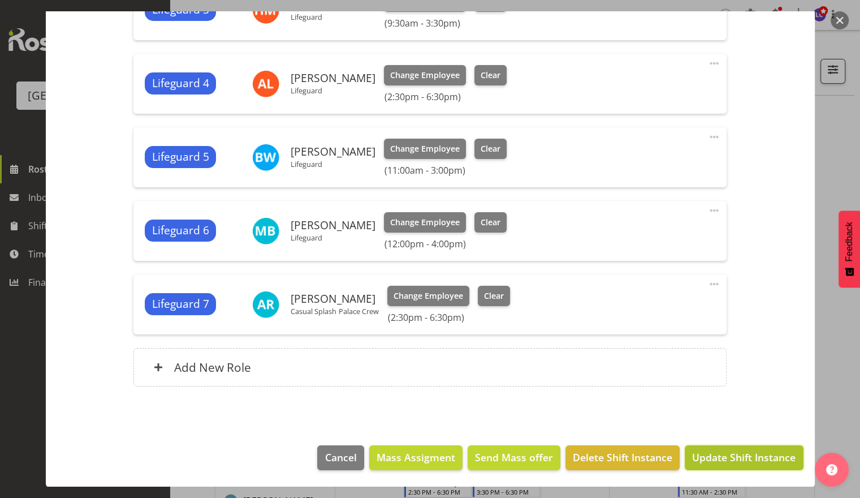
click at [763, 453] on span "Update Shift Instance" at bounding box center [743, 457] width 103 height 15
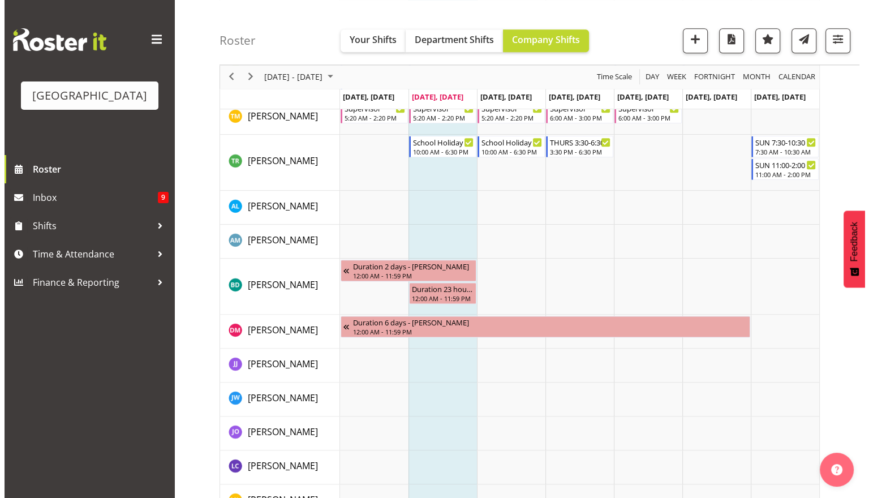
scroll to position [1336, 0]
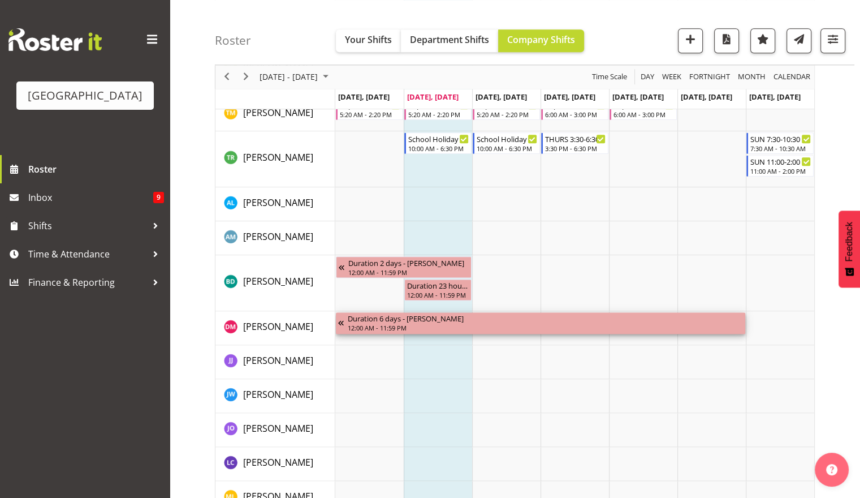
click at [577, 319] on div "Duration 6 days - Devon Morris-Brown" at bounding box center [545, 317] width 395 height 11
click at [476, 318] on div "Duration 6 days - Devon Morris-Brown" at bounding box center [545, 317] width 395 height 11
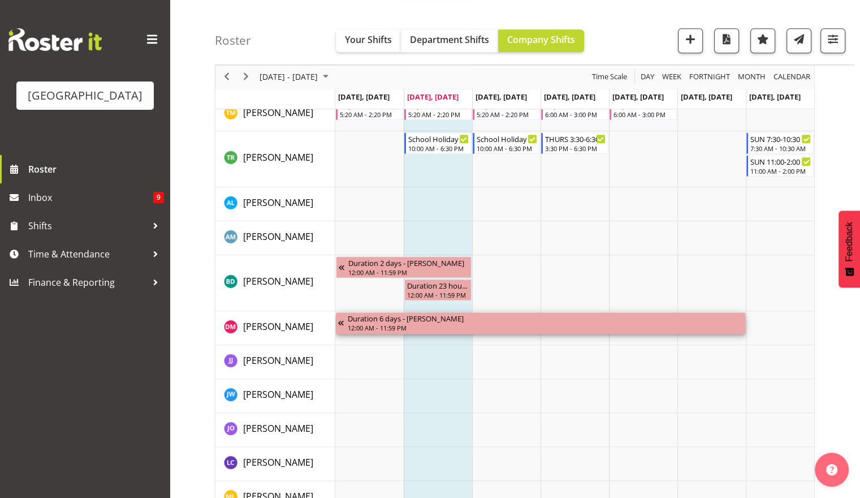
click at [340, 320] on div "Timeline Week of September 30, 2025" at bounding box center [343, 322] width 10 height 21
click at [637, 233] on td "Timeline Week of September 30, 2025" at bounding box center [643, 238] width 68 height 34
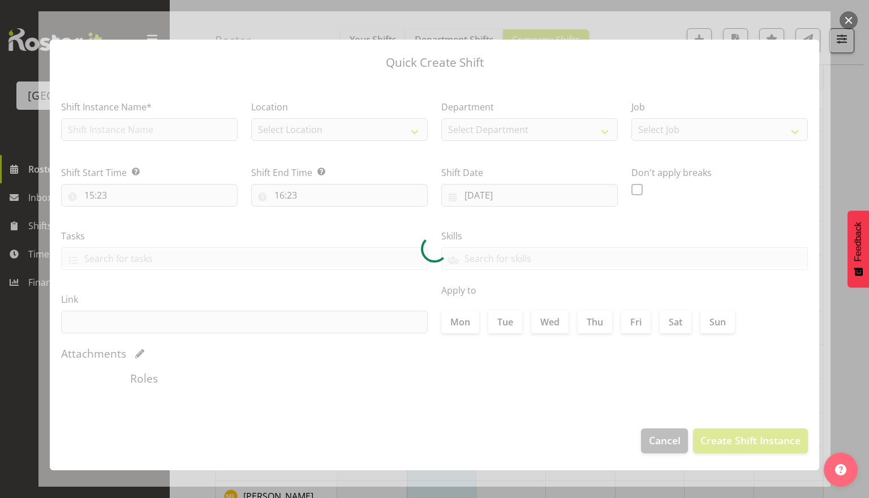
type input "03/10/2025"
checkbox input "true"
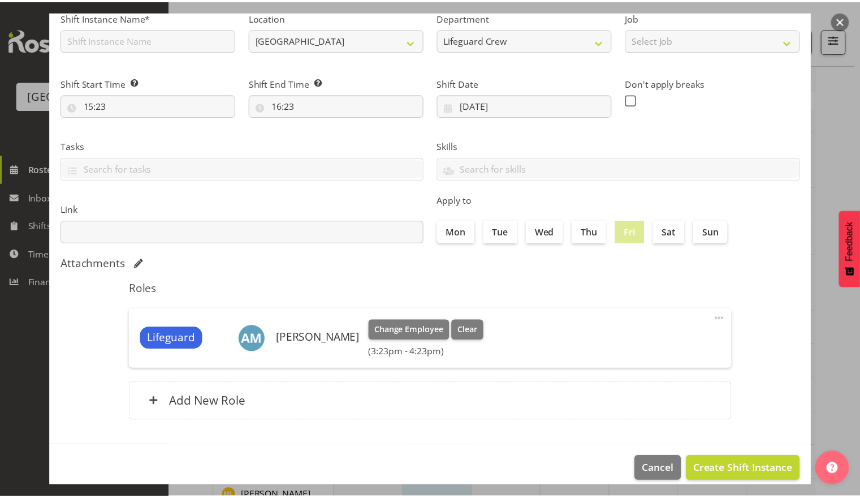
scroll to position [102, 0]
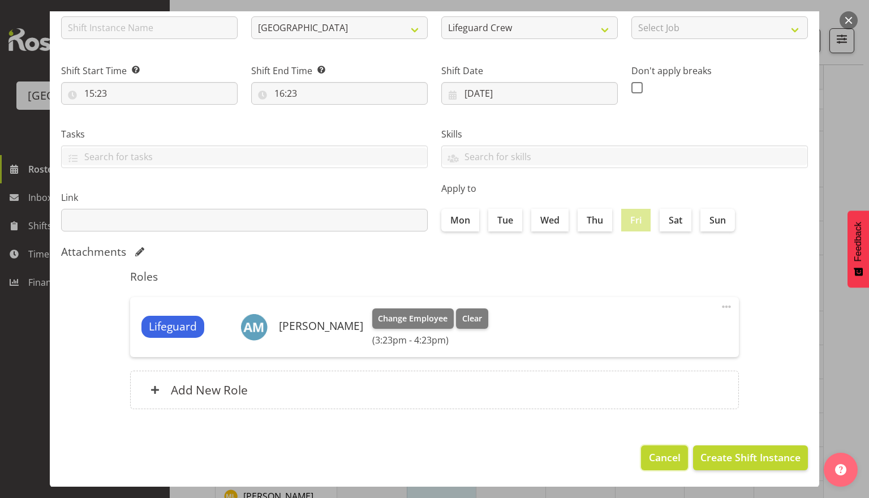
click at [649, 463] on span "Cancel" at bounding box center [665, 457] width 32 height 15
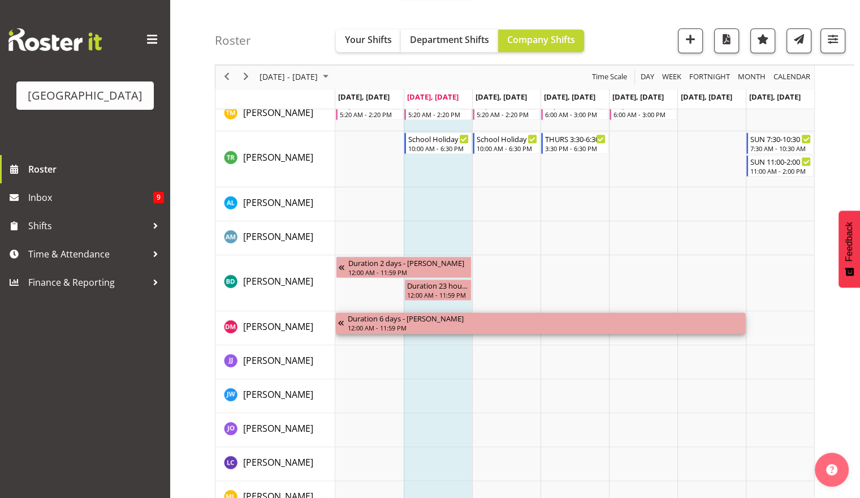
click at [541, 323] on div "Duration 6 days - Devon Morris-Brown 12:00 AM - 11:59 PM" at bounding box center [545, 322] width 395 height 21
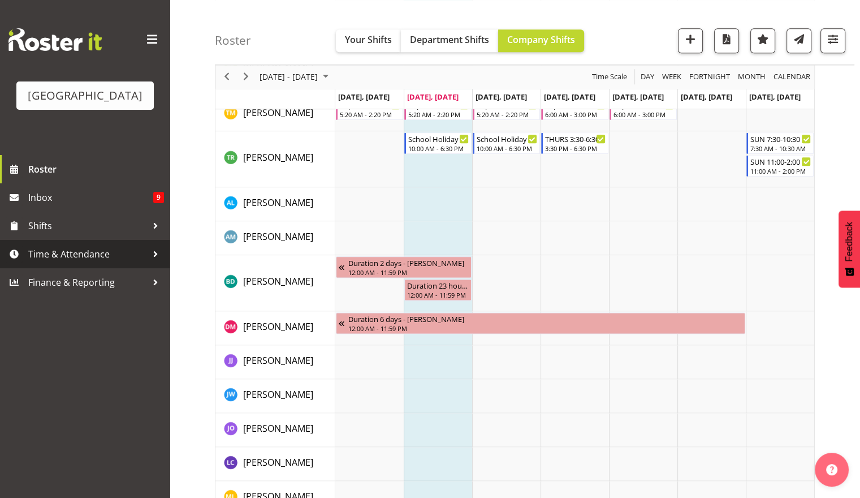
click at [101, 253] on span "Time & Attendance" at bounding box center [87, 253] width 119 height 17
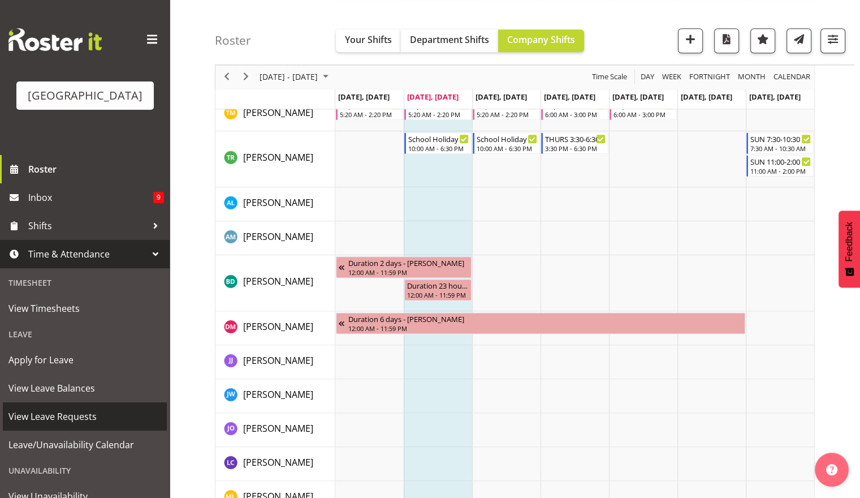
click at [77, 417] on span "View Leave Requests" at bounding box center [84, 416] width 153 height 17
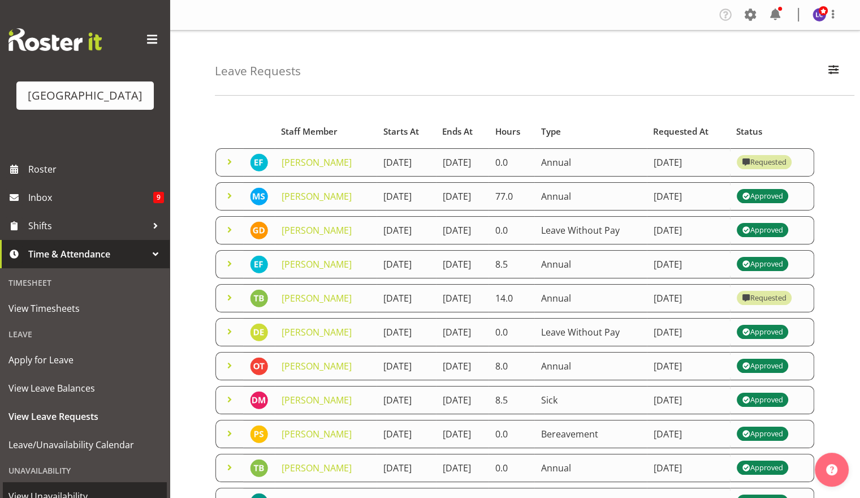
click at [105, 488] on span "View Unavailability" at bounding box center [84, 495] width 153 height 17
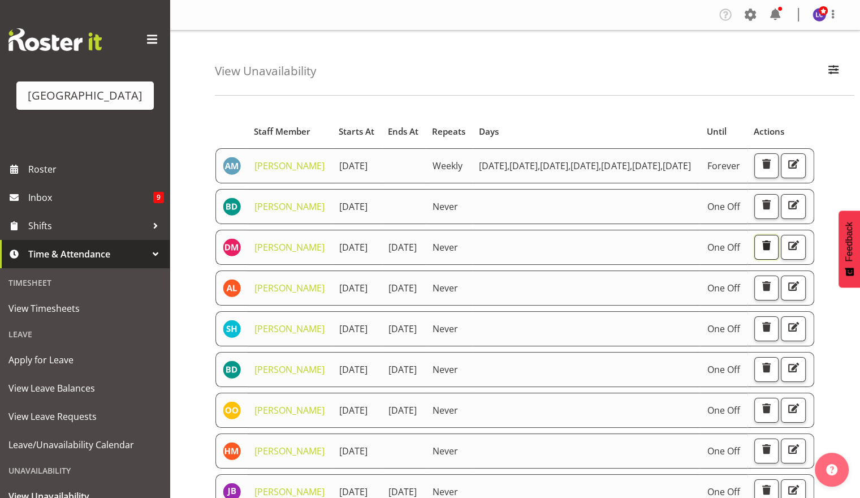
click at [774, 253] on span "button" at bounding box center [766, 245] width 15 height 15
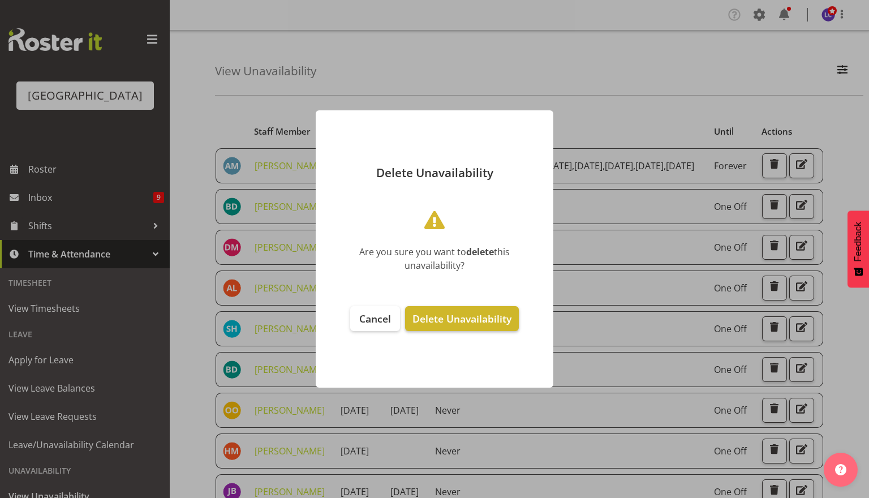
click at [443, 322] on span "Delete Unavailability" at bounding box center [461, 319] width 99 height 14
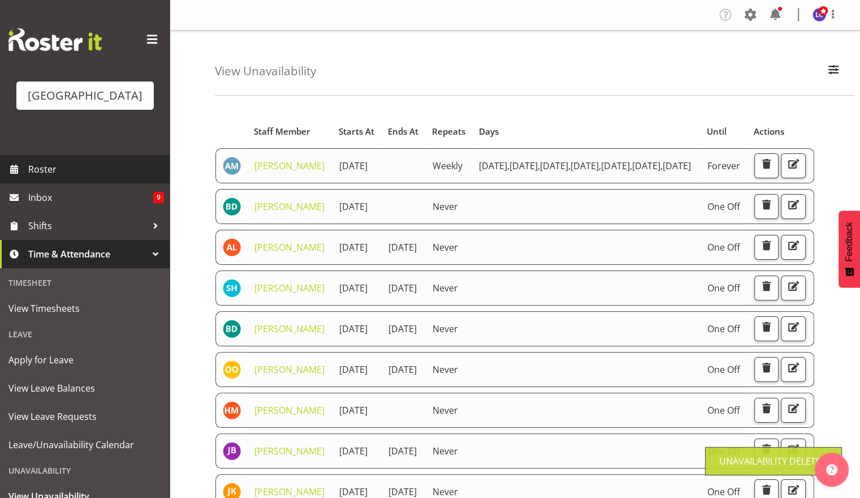
click at [64, 171] on span "Roster" at bounding box center [96, 169] width 136 height 17
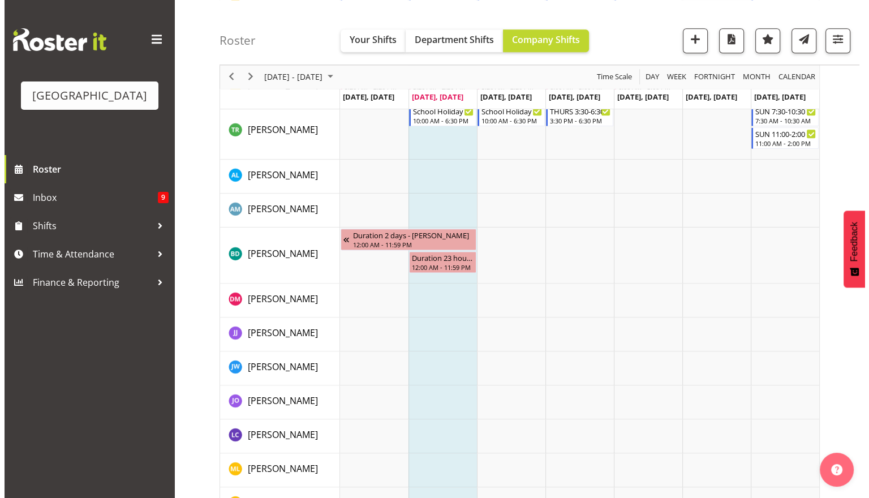
scroll to position [1365, 0]
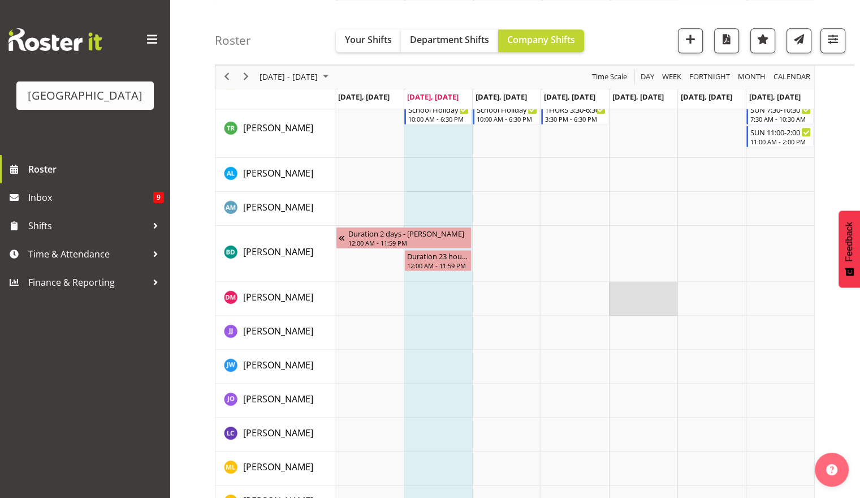
click at [631, 300] on td "Timeline Week of September 30, 2025" at bounding box center [643, 299] width 68 height 34
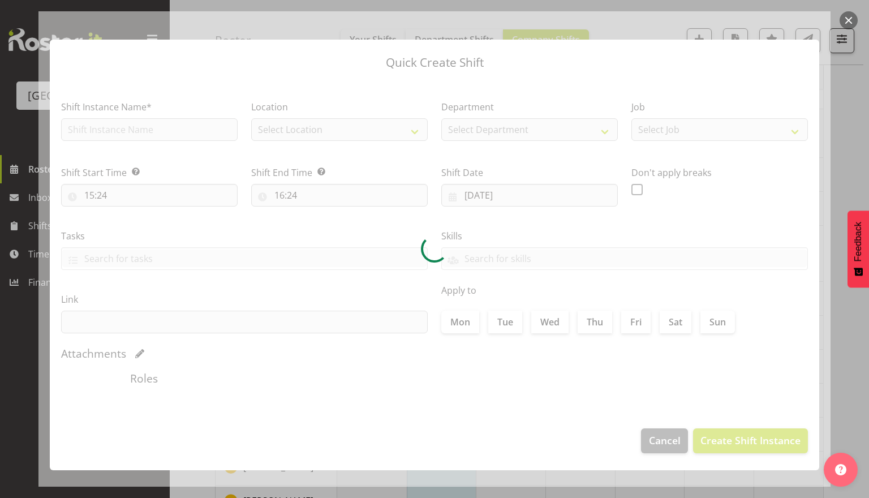
type input "03/10/2025"
checkbox input "true"
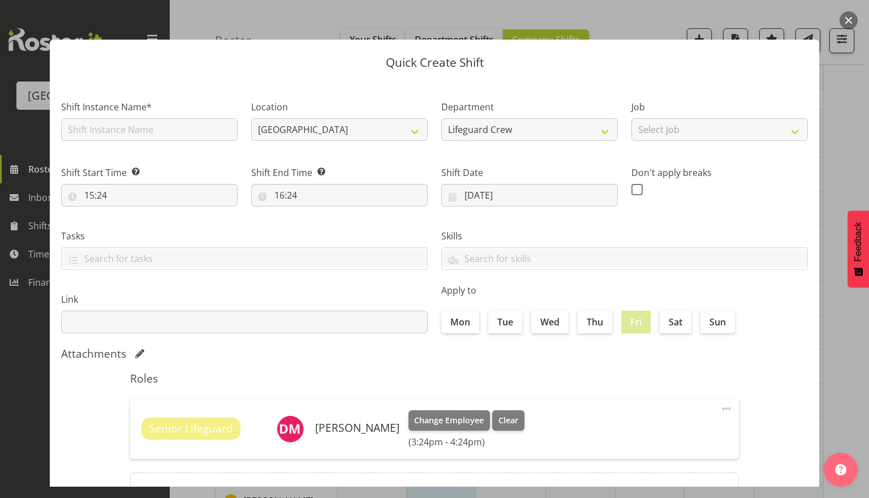
click at [86, 110] on label "Shift Instance Name*" at bounding box center [149, 107] width 176 height 14
click at [93, 142] on div "Shift Instance Name*" at bounding box center [149, 117] width 190 height 66
click at [103, 120] on input "text" at bounding box center [149, 129] width 176 height 23
type input "Fill in shift"
click at [149, 205] on input "15:24" at bounding box center [149, 195] width 176 height 23
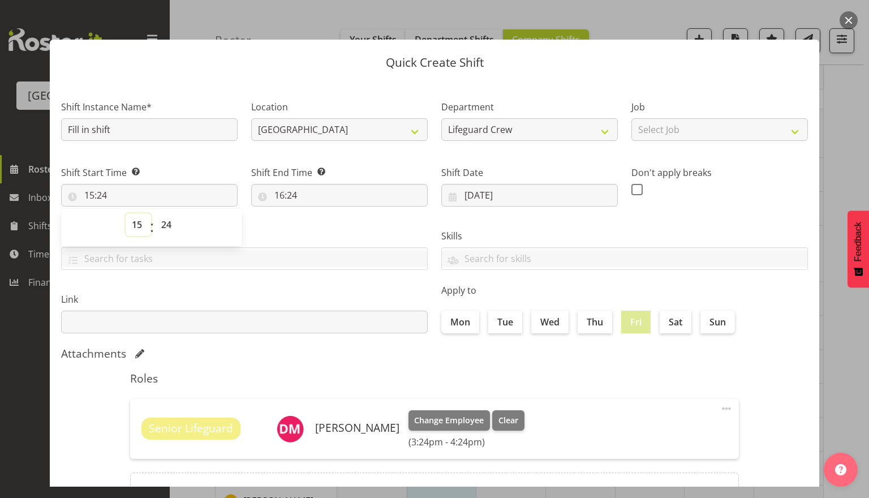
click at [142, 230] on select "00 01 02 03 04 05 06 07 08 09 10 11 12 13 14 15 16 17 18 19 20 21 22 23" at bounding box center [138, 224] width 25 height 23
select select "10"
click at [126, 213] on select "00 01 02 03 04 05 06 07 08 09 10 11 12 13 14 15 16 17 18 19 20 21 22 23" at bounding box center [138, 224] width 25 height 23
type input "10:24"
click at [170, 222] on select "00 01 02 03 04 05 06 07 08 09 10 11 12 13 14 15 16 17 18 19 20 21 22 23 24 25 2…" at bounding box center [167, 224] width 25 height 23
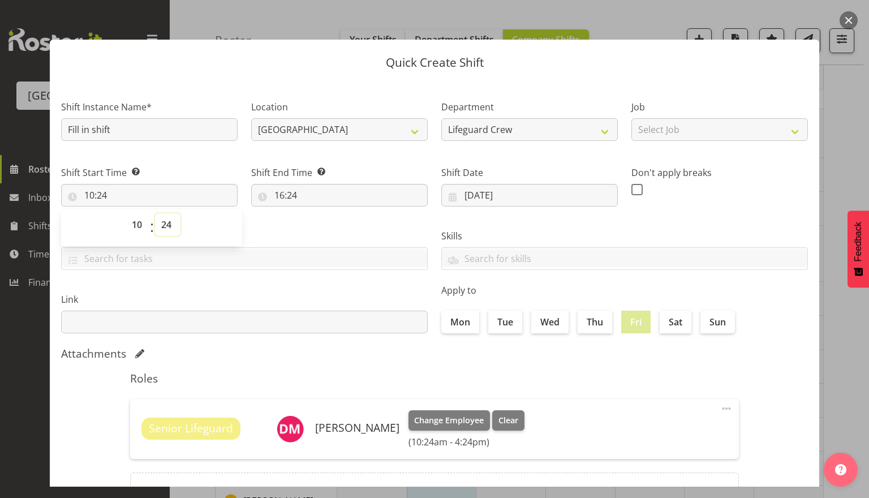
select select "30"
click at [155, 213] on select "00 01 02 03 04 05 06 07 08 09 10 11 12 13 14 15 16 17 18 19 20 21 22 23 24 25 2…" at bounding box center [167, 224] width 25 height 23
type input "10:30"
click at [313, 201] on input "16:24" at bounding box center [339, 195] width 176 height 23
click at [324, 228] on select "00 01 02 03 04 05 06 07 08 09 10 11 12 13 14 15 16 17 18 19 20 21 22 23" at bounding box center [328, 224] width 25 height 23
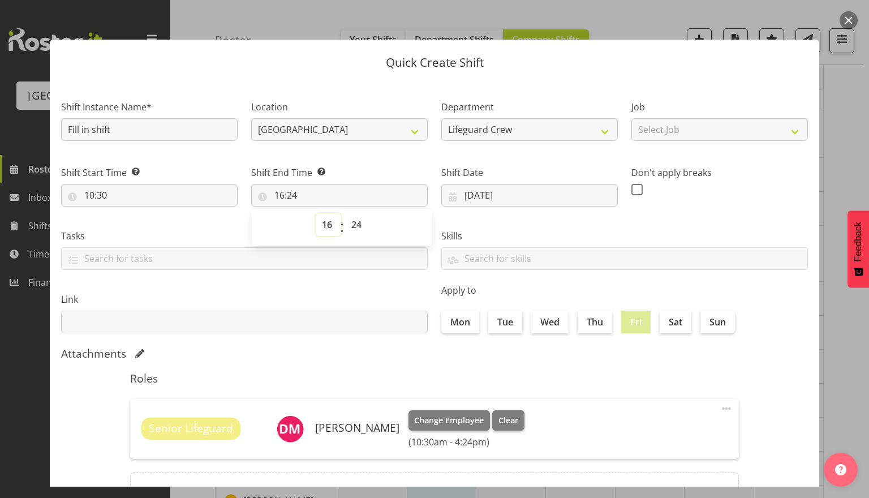
select select "14"
click at [316, 213] on select "00 01 02 03 04 05 06 07 08 09 10 11 12 13 14 15 16 17 18 19 20 21 22 23" at bounding box center [328, 224] width 25 height 23
type input "14:24"
click at [353, 235] on span "00 01 02 03 04 05 06 07 08 09 10 11 12 13 14 15 16 17 18 19 20 21 22 23 24 25 2…" at bounding box center [357, 227] width 25 height 28
select select "30"
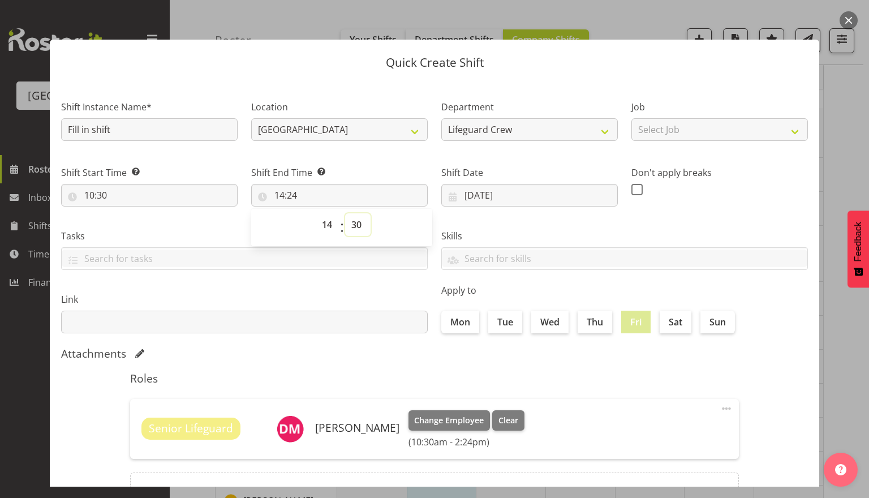
click at [345, 213] on select "00 01 02 03 04 05 06 07 08 09 10 11 12 13 14 15 16 17 18 19 20 21 22 23 24 25 2…" at bounding box center [357, 224] width 25 height 23
type input "14:30"
click at [278, 297] on label "Link" at bounding box center [244, 299] width 366 height 14
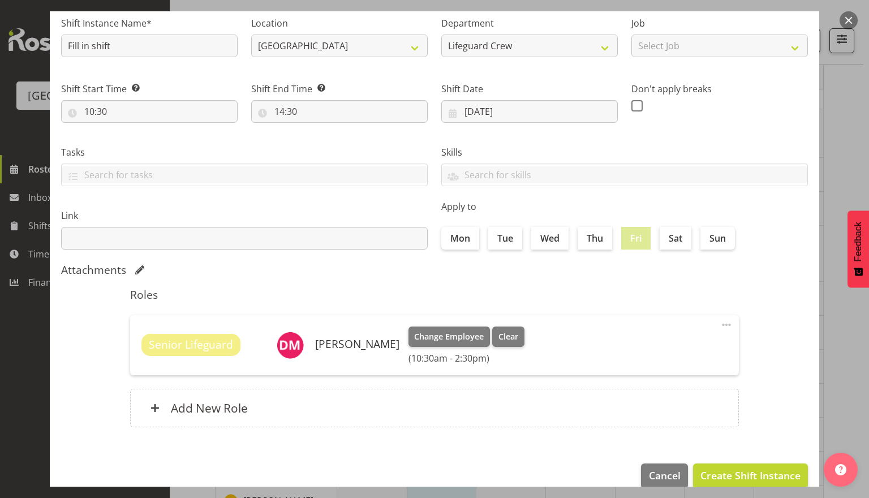
scroll to position [102, 0]
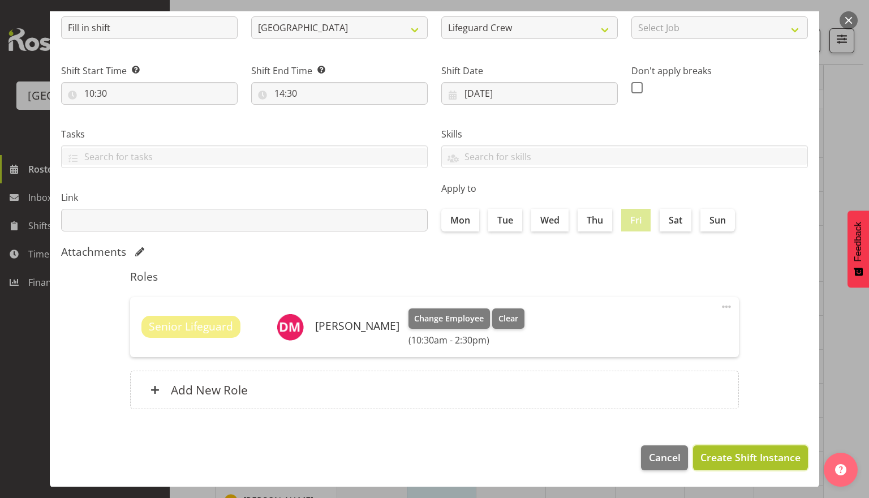
click at [729, 452] on span "Create Shift Instance" at bounding box center [750, 457] width 100 height 15
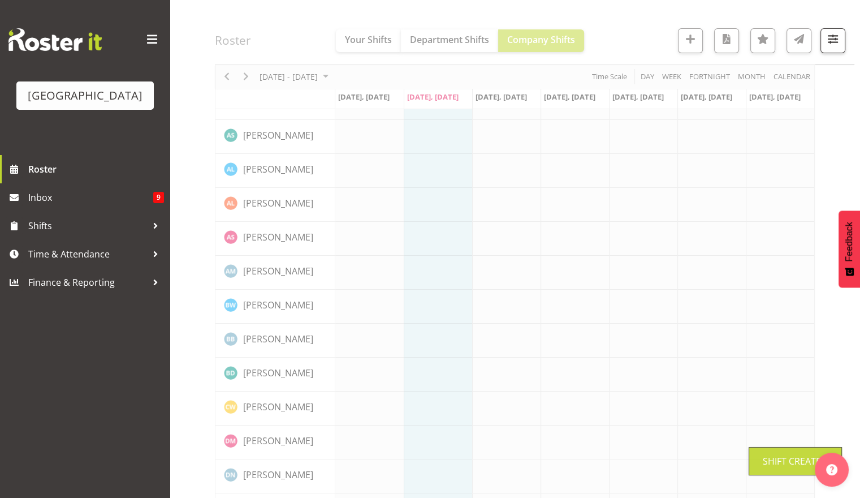
scroll to position [0, 0]
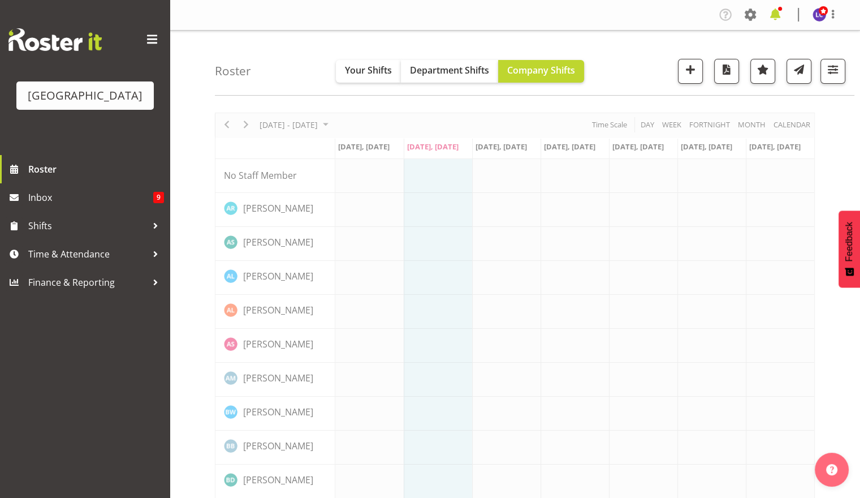
click at [774, 10] on span at bounding box center [775, 15] width 18 height 18
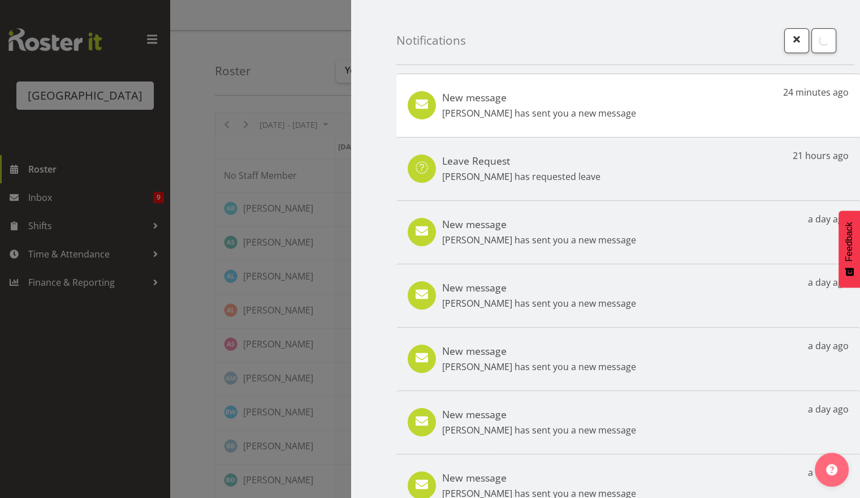
click at [520, 102] on h5 "New message" at bounding box center [539, 97] width 194 height 12
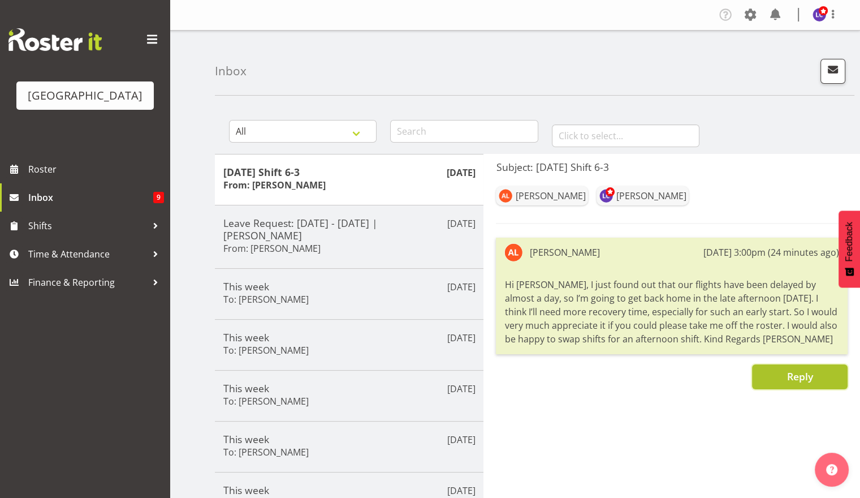
click at [784, 373] on button "Reply" at bounding box center [800, 376] width 96 height 25
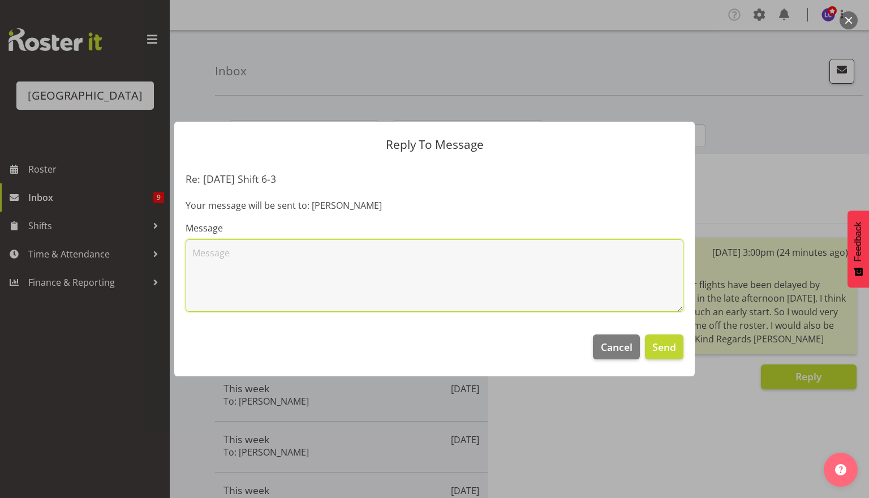
click at [432, 262] on textarea at bounding box center [434, 275] width 498 height 72
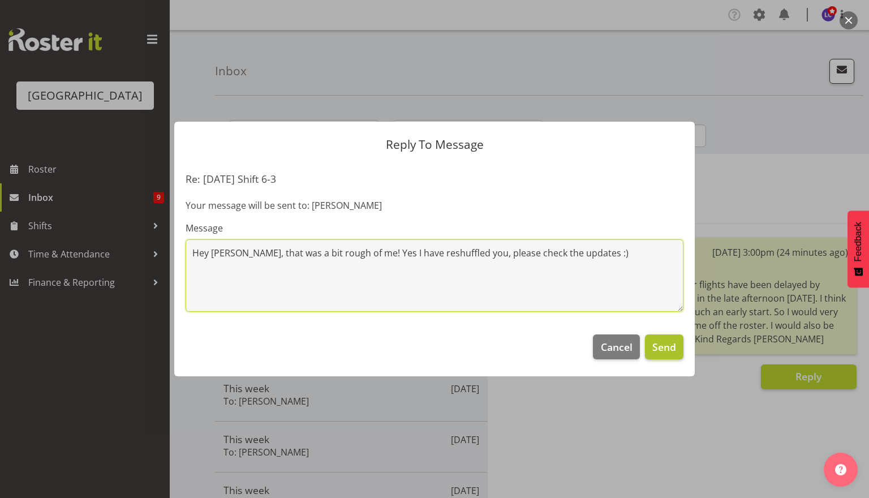
type textarea "Hey [PERSON_NAME], that was a bit rough of me! Yes I have reshuffled you, pleas…"
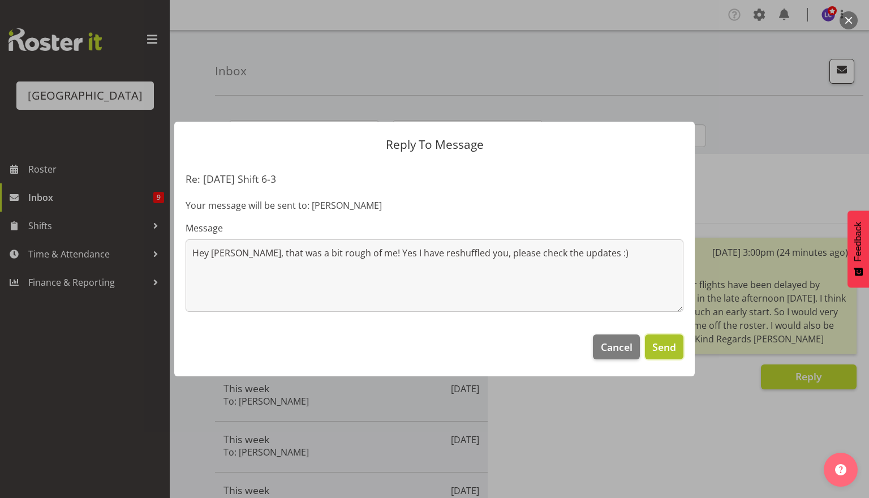
click at [660, 348] on span "Send" at bounding box center [664, 346] width 24 height 15
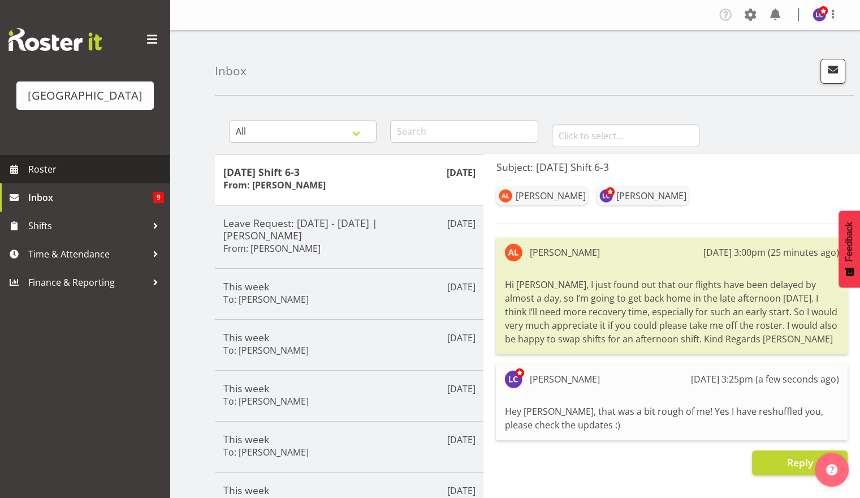
click at [89, 165] on span "Roster" at bounding box center [96, 169] width 136 height 17
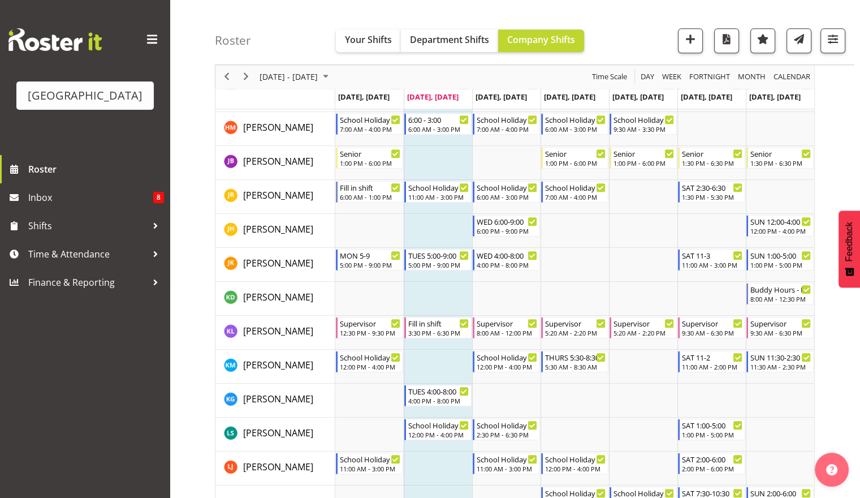
scroll to position [590, 0]
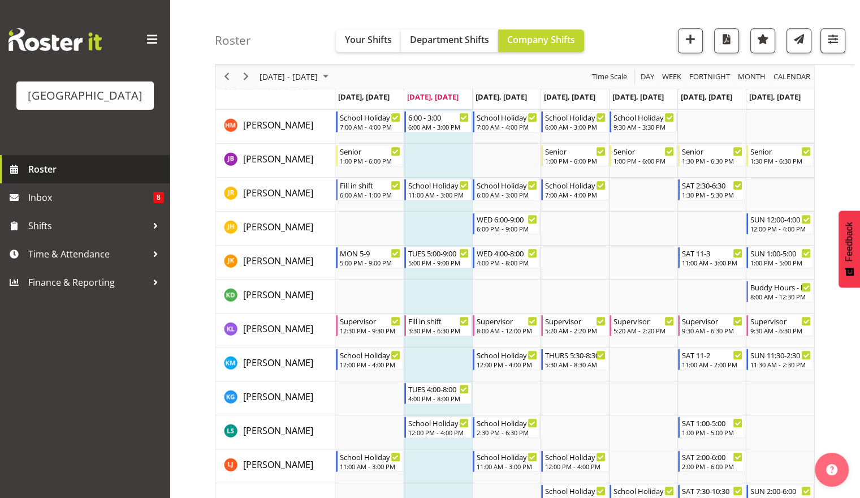
click at [94, 166] on span "Roster" at bounding box center [96, 169] width 136 height 17
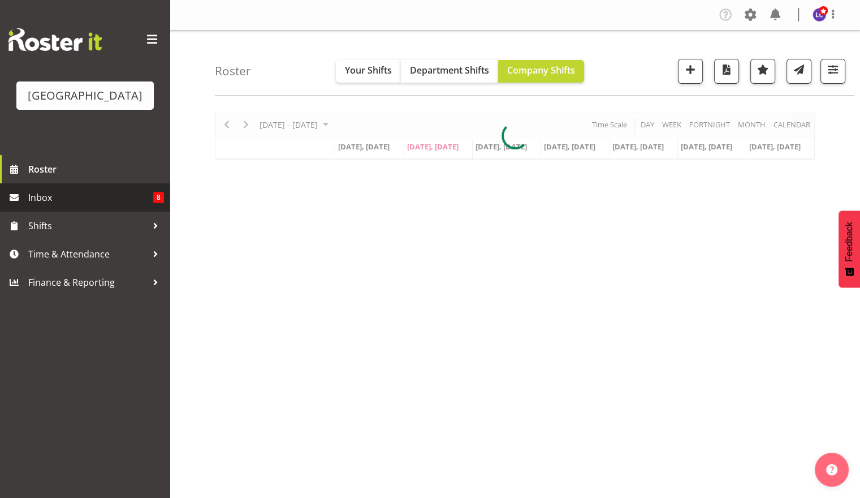
click at [102, 201] on span "Inbox" at bounding box center [90, 197] width 125 height 17
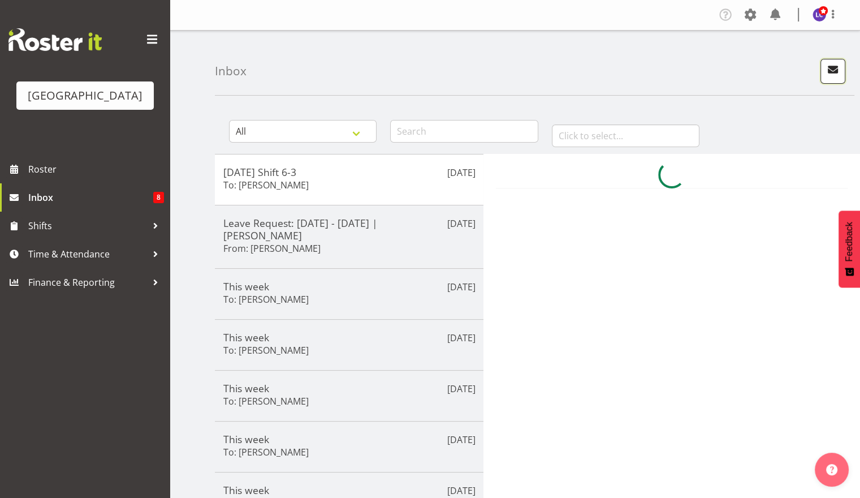
click at [826, 82] on button "button" at bounding box center [832, 71] width 25 height 25
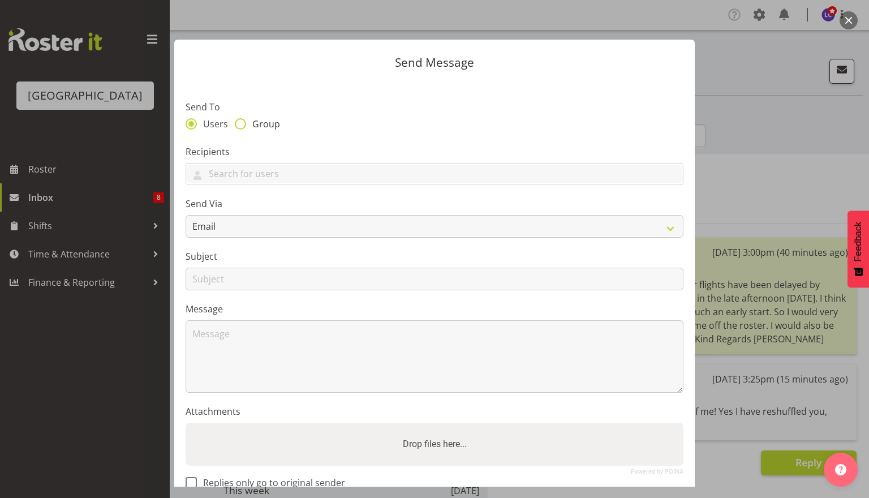
drag, startPoint x: 282, startPoint y: 131, endPoint x: 273, endPoint y: 123, distance: 12.0
click at [280, 131] on div "Users Group" at bounding box center [434, 125] width 498 height 15
click at [271, 123] on span "Group" at bounding box center [263, 123] width 34 height 11
click at [242, 123] on input "Group" at bounding box center [238, 123] width 7 height 7
radio input "true"
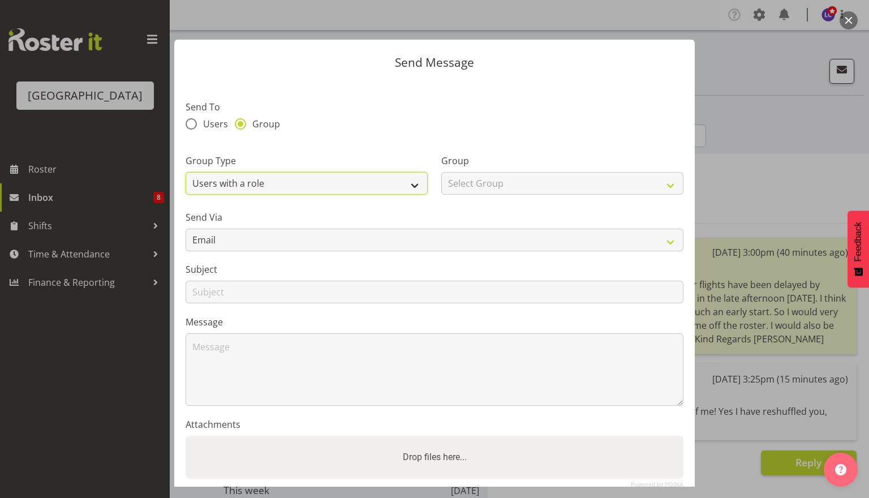
click at [262, 179] on select "Users with a role Users with a skill Primary users in a location All users in a…" at bounding box center [306, 183] width 242 height 23
select select "all_department"
click at [185, 172] on select "Users with a role Users with a skill Primary users in a location All users in a…" at bounding box center [306, 183] width 242 height 23
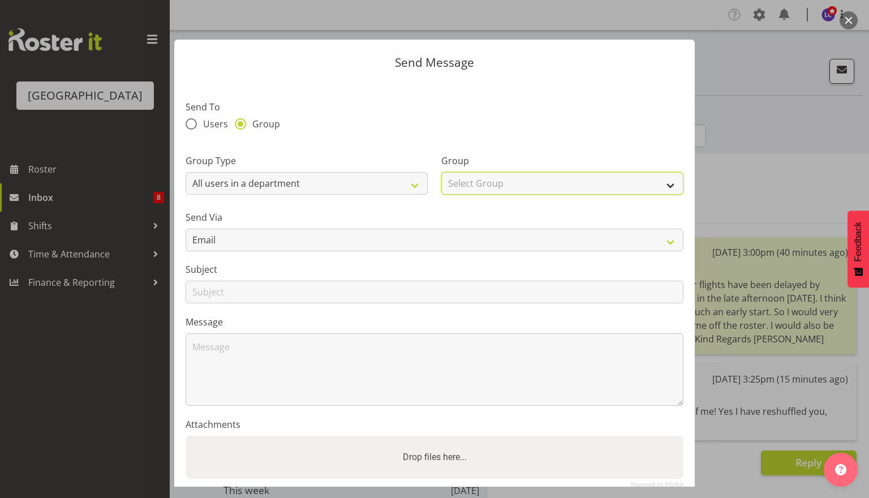
click at [469, 192] on select "Select Group Cleaning Crew Customer Services Crew Lifeguard Crew Maintenance Cr…" at bounding box center [562, 183] width 242 height 23
select select "114"
click at [441, 172] on select "Select Group Cleaning Crew Customer Services Crew Lifeguard Crew Maintenance Cr…" at bounding box center [562, 183] width 242 height 23
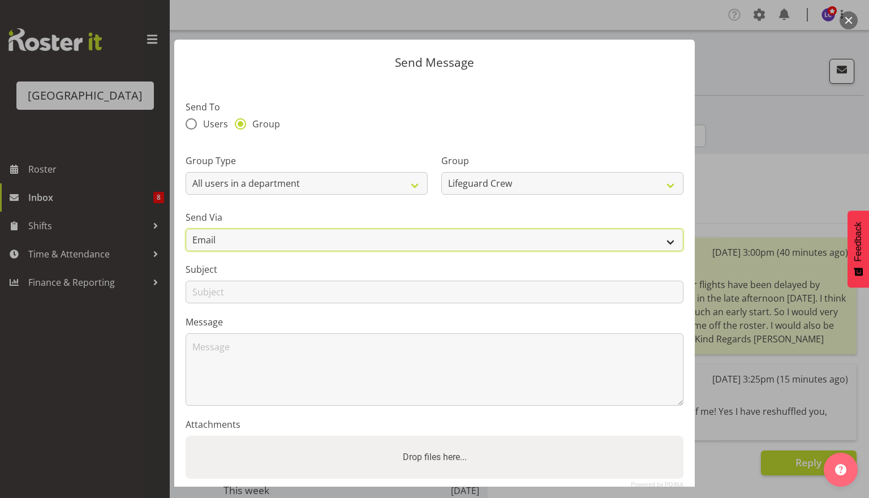
drag, startPoint x: 340, startPoint y: 233, endPoint x: 336, endPoint y: 242, distance: 10.1
click at [340, 233] on select "Email SMS" at bounding box center [434, 239] width 498 height 23
select select "sms"
click at [185, 228] on select "Email SMS" at bounding box center [434, 239] width 498 height 23
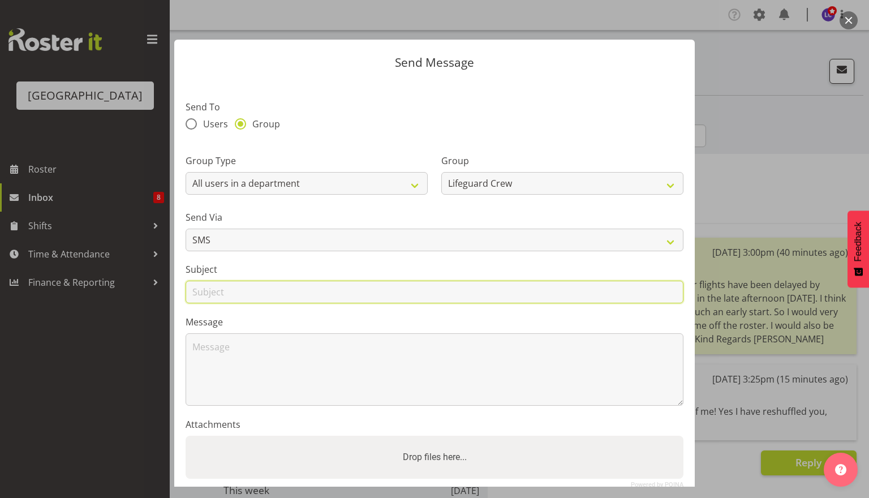
drag, startPoint x: 258, startPoint y: 288, endPoint x: 258, endPoint y: 296, distance: 8.5
click at [258, 288] on input "text" at bounding box center [434, 291] width 498 height 23
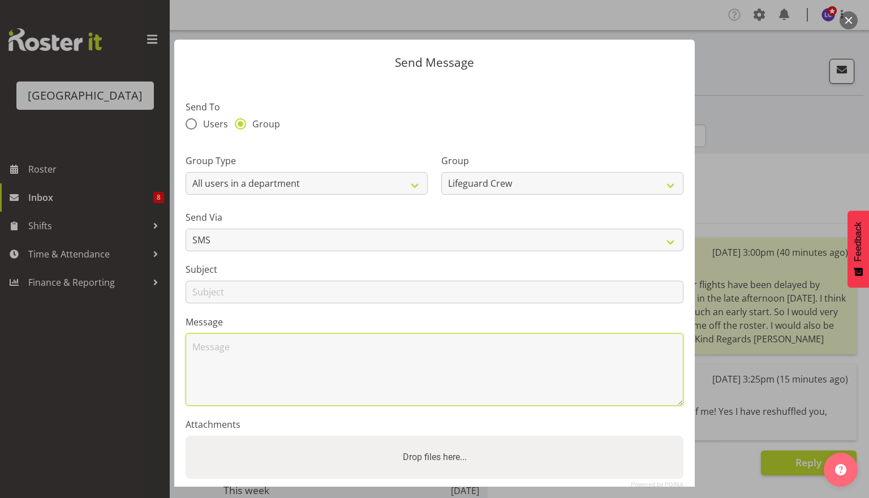
click at [196, 346] on textarea at bounding box center [434, 369] width 498 height 72
type textarea "Hey, can anyone do a 12 -4 tomorrow please?"
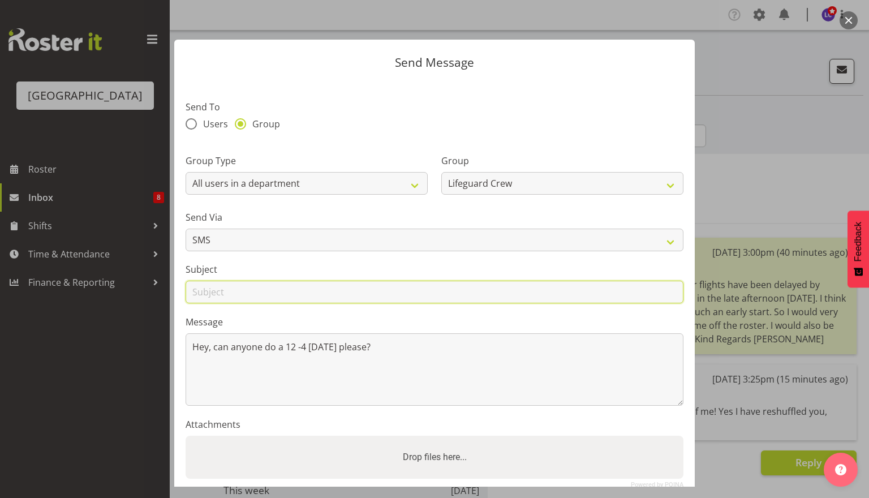
click at [265, 291] on input "text" at bounding box center [434, 291] width 498 height 23
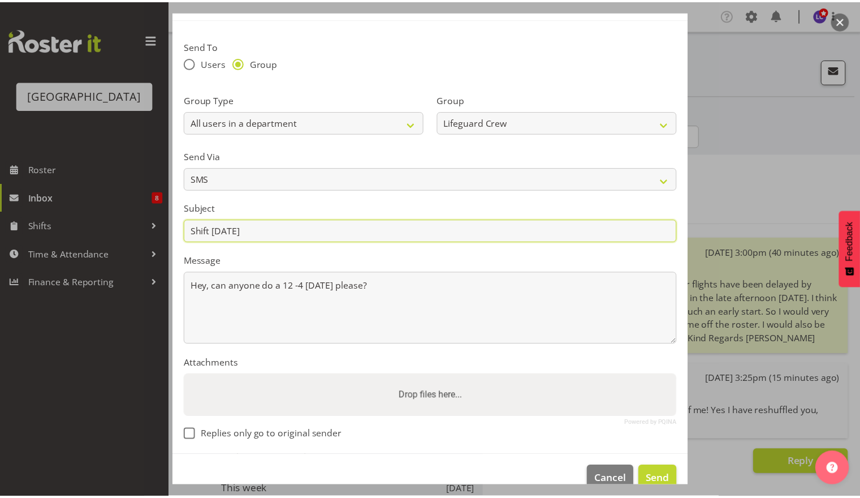
scroll to position [84, 0]
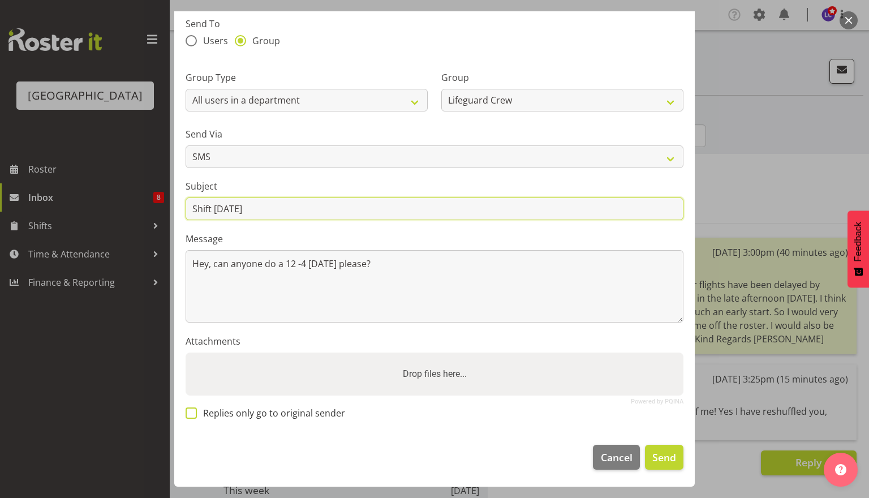
type input "Shift tomorrow"
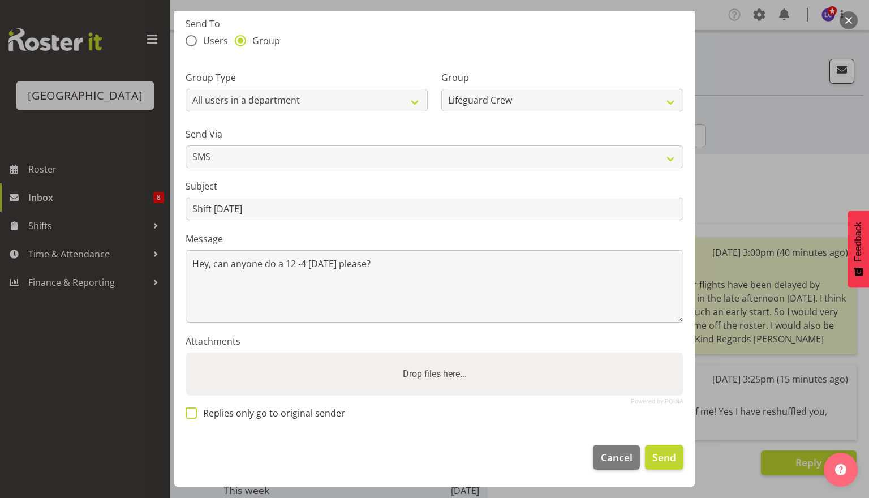
click at [297, 414] on span "Replies only go to original sender" at bounding box center [271, 412] width 148 height 11
click at [193, 414] on input "Replies only go to original sender" at bounding box center [188, 412] width 7 height 7
checkbox input "true"
click at [658, 456] on span "Send" at bounding box center [664, 457] width 24 height 15
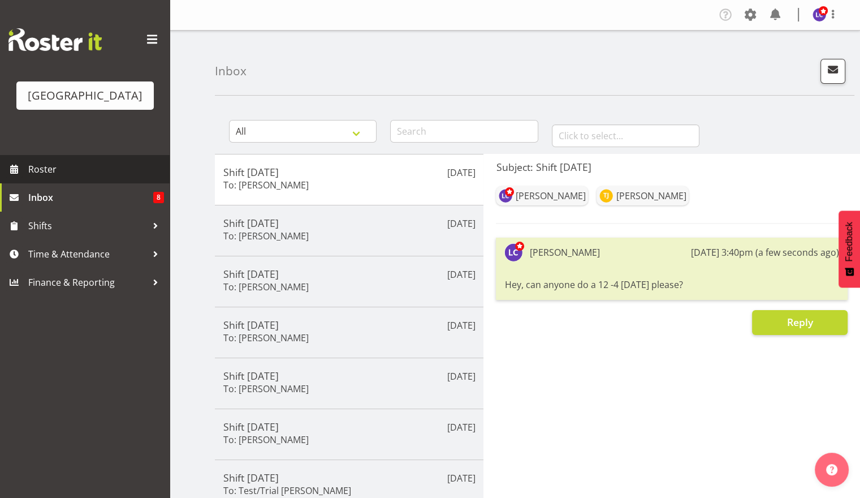
click at [90, 169] on span "Roster" at bounding box center [96, 169] width 136 height 17
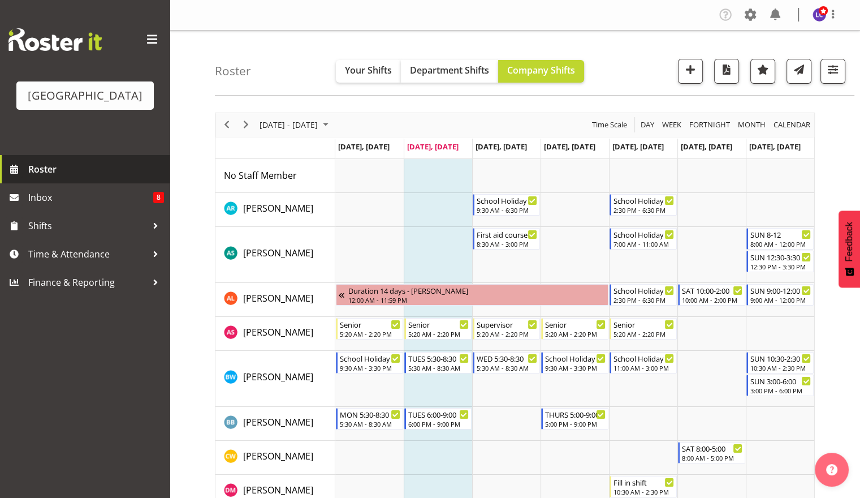
click at [59, 165] on span "Roster" at bounding box center [96, 169] width 136 height 17
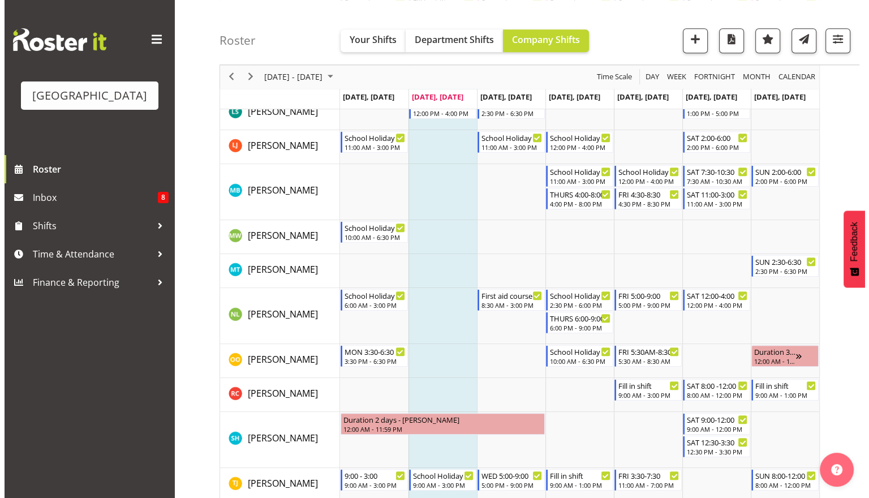
scroll to position [1154, 0]
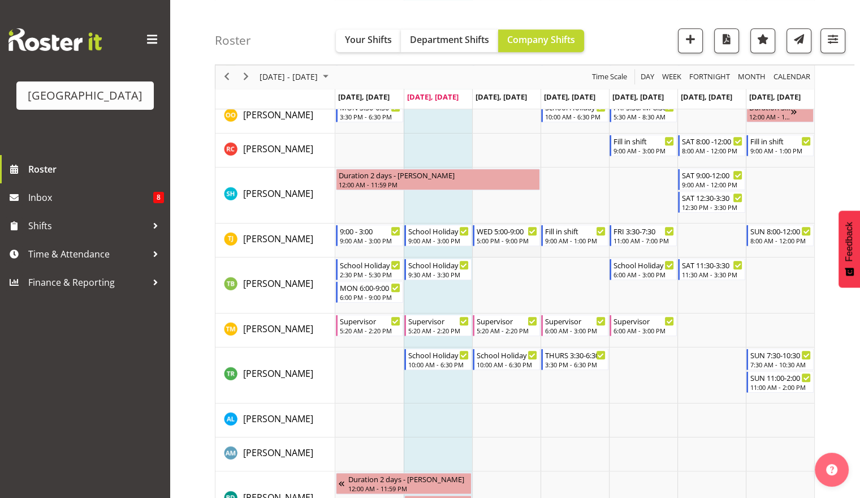
click at [517, 253] on td "Timeline Week of September 30, 2025" at bounding box center [506, 240] width 68 height 34
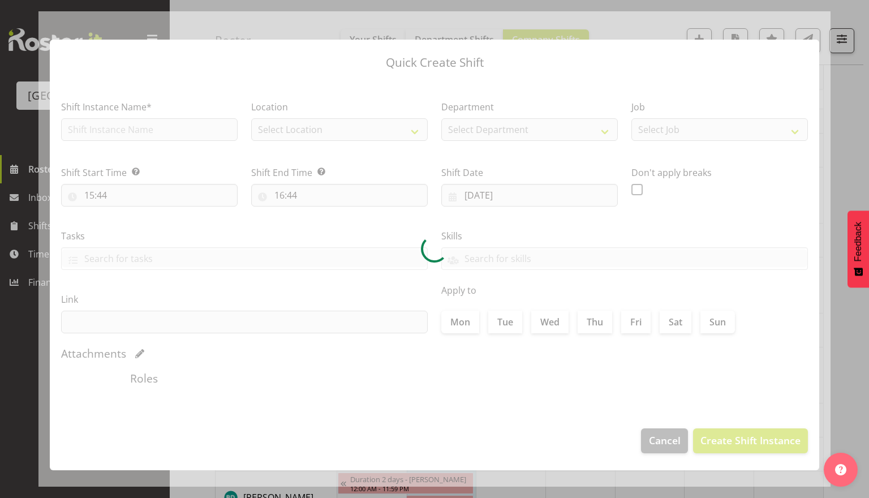
click at [517, 253] on div at bounding box center [434, 248] width 792 height 475
type input "[DATE]"
checkbox input "true"
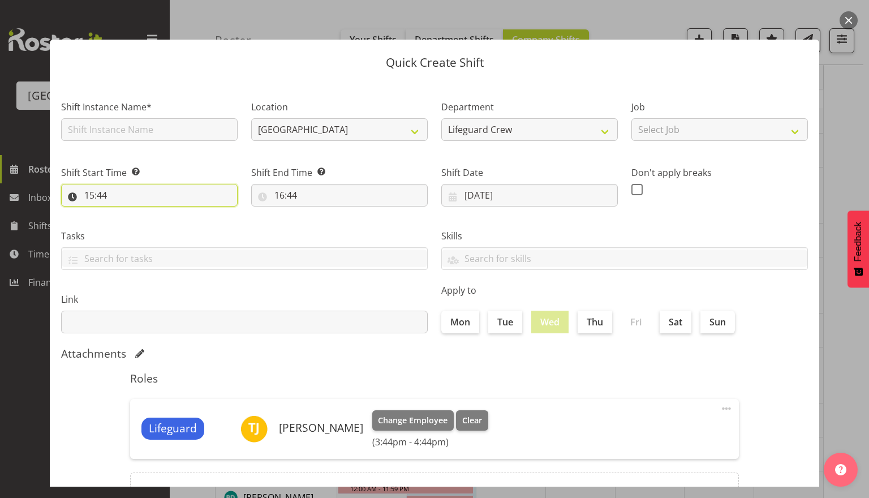
click at [142, 200] on input "15:44" at bounding box center [149, 195] width 176 height 23
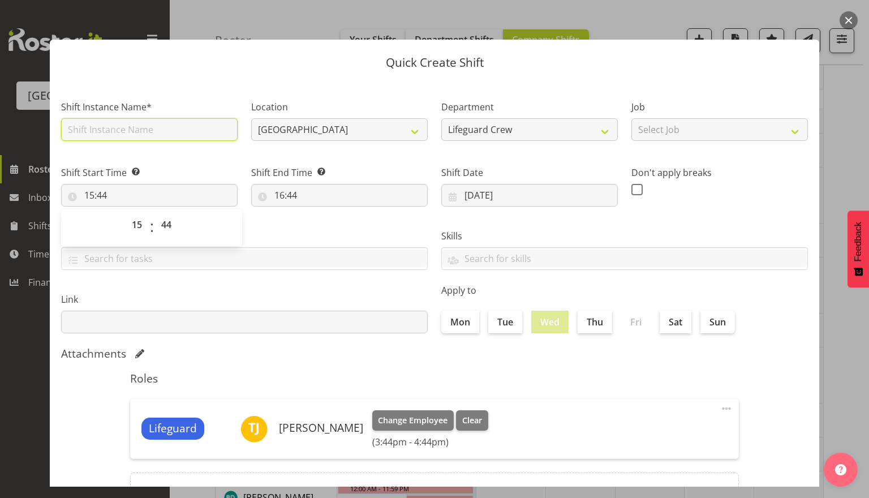
click at [154, 135] on input "text" at bounding box center [149, 129] width 176 height 23
type input "Fill in shift"
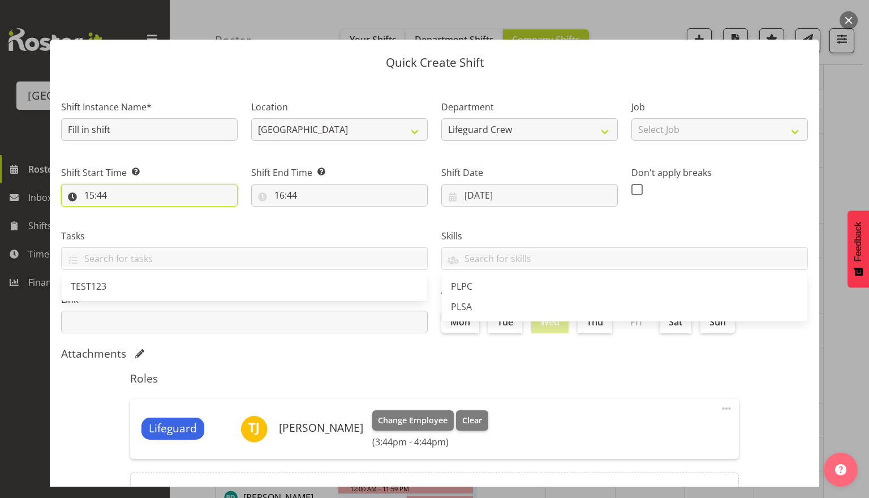
click at [115, 195] on input "15:44" at bounding box center [149, 195] width 176 height 23
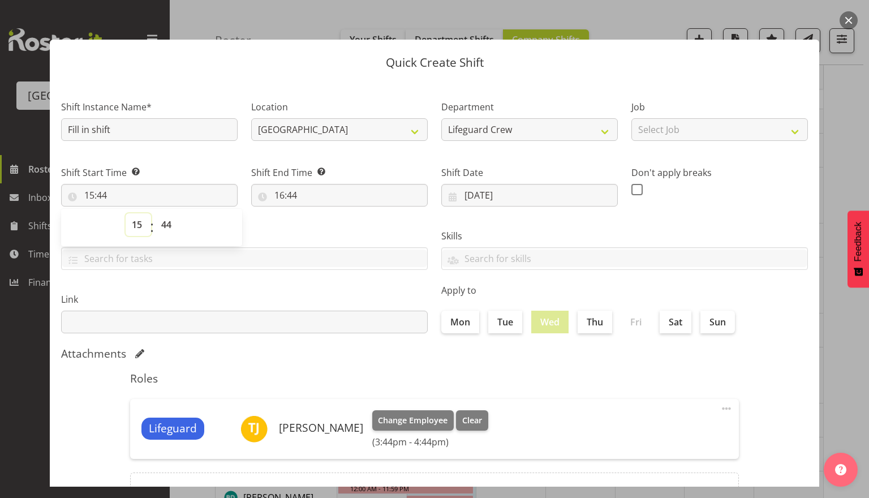
click at [129, 224] on select "00 01 02 03 04 05 06 07 08 09 10 11 12 13 14 15 16 17 18 19 20 21 22 23" at bounding box center [138, 224] width 25 height 23
select select "13"
click at [126, 213] on select "00 01 02 03 04 05 06 07 08 09 10 11 12 13 14 15 16 17 18 19 20 21 22 23" at bounding box center [138, 224] width 25 height 23
type input "13:44"
click at [168, 226] on select "00 01 02 03 04 05 06 07 08 09 10 11 12 13 14 15 16 17 18 19 20 21 22 23 24 25 2…" at bounding box center [167, 224] width 25 height 23
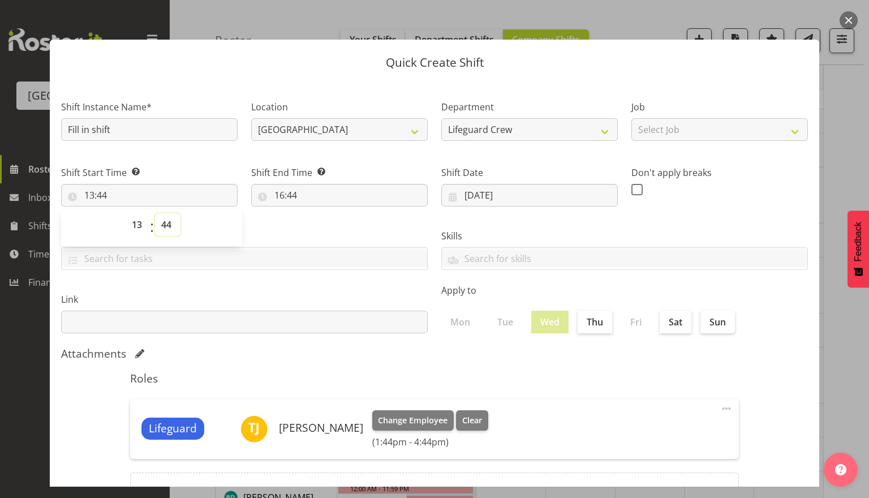
select select "0"
click at [155, 213] on select "00 01 02 03 04 05 06 07 08 09 10 11 12 13 14 15 16 17 18 19 20 21 22 23 24 25 2…" at bounding box center [167, 224] width 25 height 23
type input "13:00"
click at [318, 195] on input "16:44" at bounding box center [339, 195] width 176 height 23
click at [352, 230] on select "00 01 02 03 04 05 06 07 08 09 10 11 12 13 14 15 16 17 18 19 20 21 22 23 24 25 2…" at bounding box center [357, 224] width 25 height 23
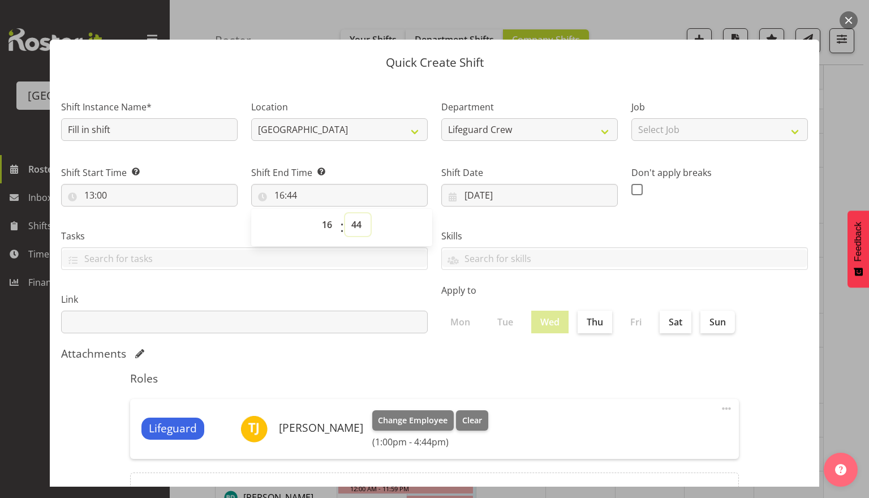
select select "0"
click at [345, 213] on select "00 01 02 03 04 05 06 07 08 09 10 11 12 13 14 15 16 17 18 19 20 21 22 23 24 25 2…" at bounding box center [357, 224] width 25 height 23
type input "16:00"
click at [263, 291] on div "Link" at bounding box center [244, 308] width 380 height 63
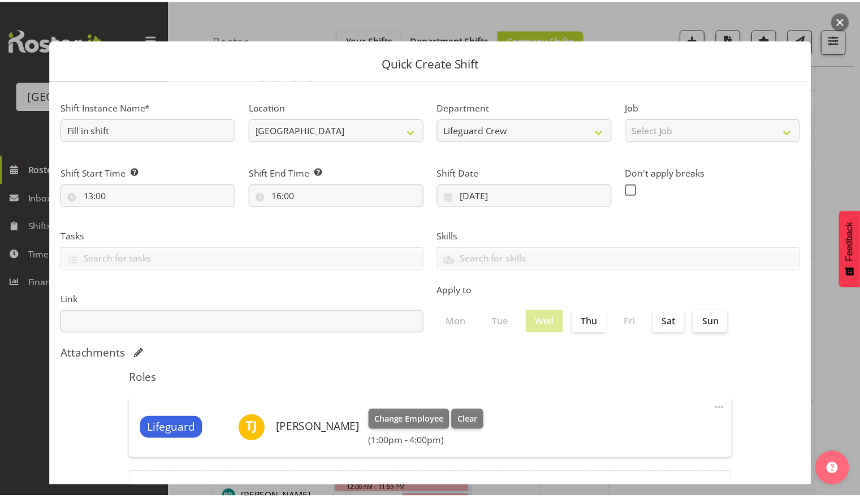
scroll to position [102, 0]
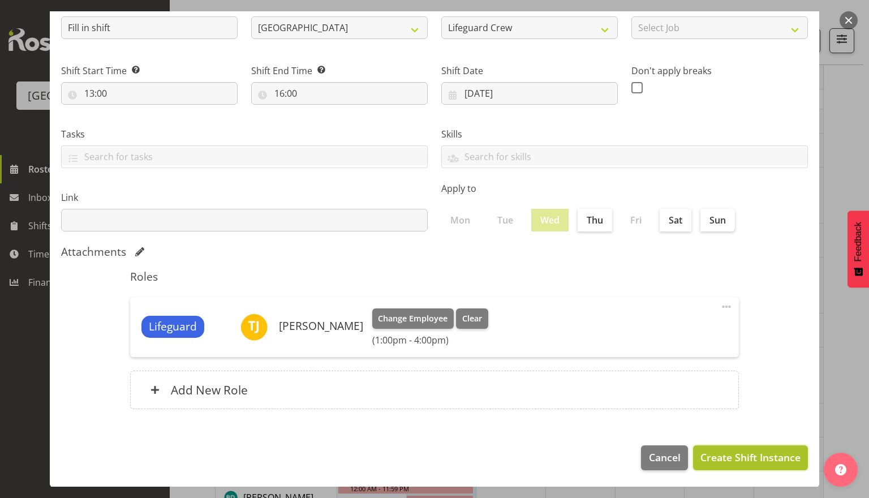
click at [733, 459] on span "Create Shift Instance" at bounding box center [750, 457] width 100 height 15
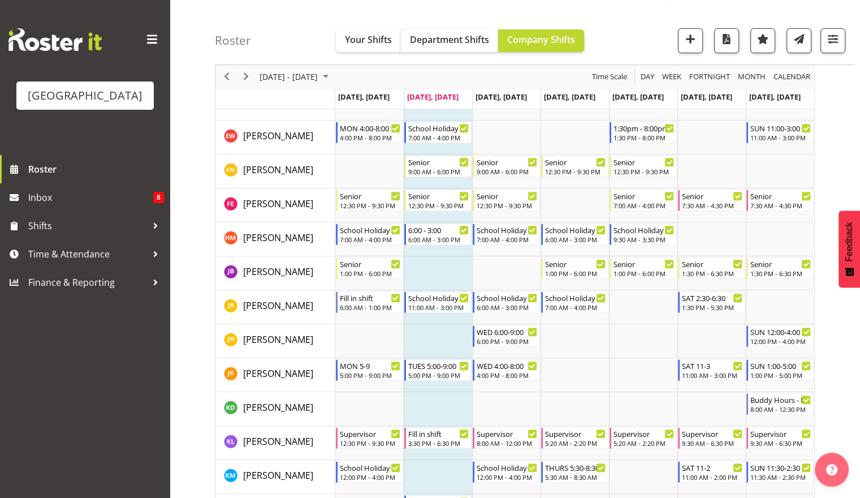
scroll to position [476, 0]
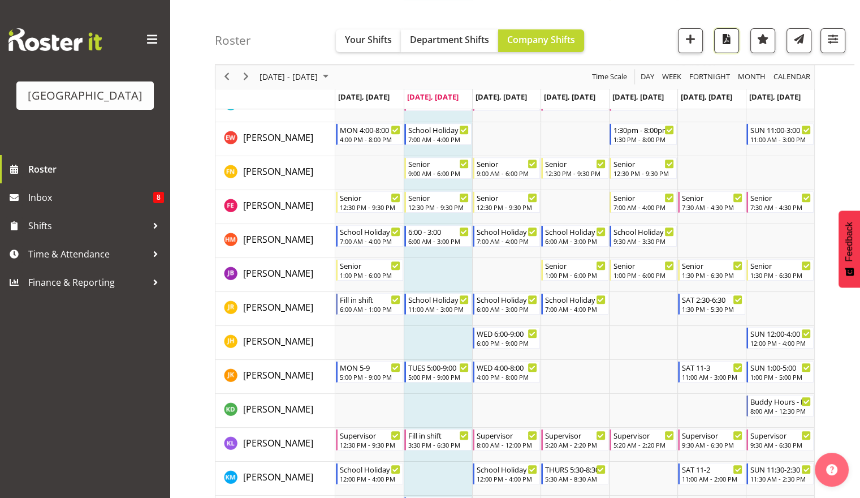
click at [727, 48] on button "button" at bounding box center [726, 40] width 25 height 25
click at [653, 76] on span "Day" at bounding box center [648, 77] width 16 height 14
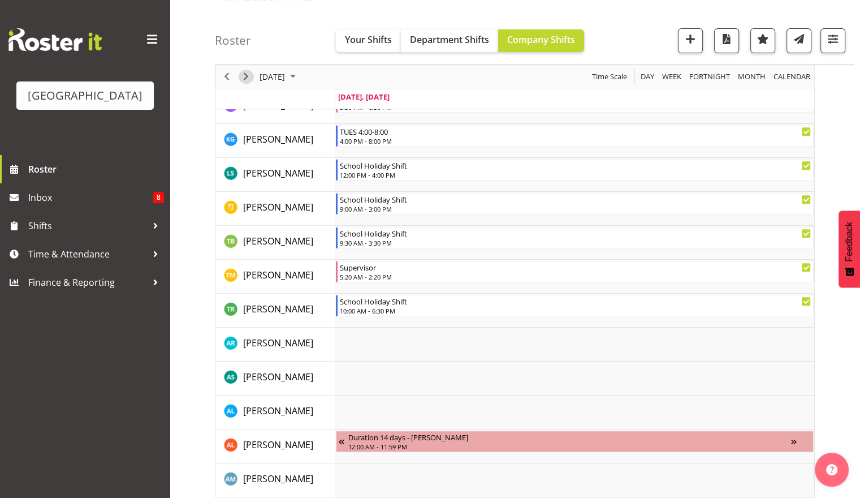
click at [250, 79] on span "Next" at bounding box center [246, 77] width 14 height 14
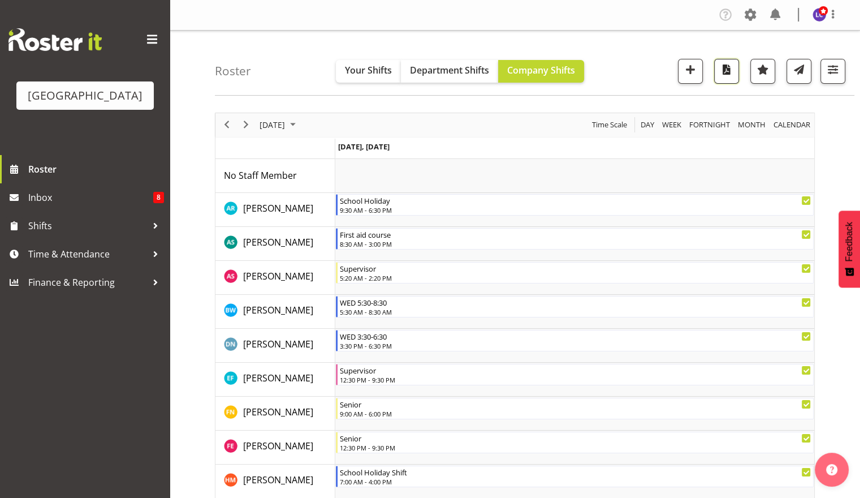
click at [723, 76] on span "button" at bounding box center [726, 69] width 15 height 15
click at [724, 72] on span "button" at bounding box center [726, 69] width 15 height 15
